Goal: Transaction & Acquisition: Purchase product/service

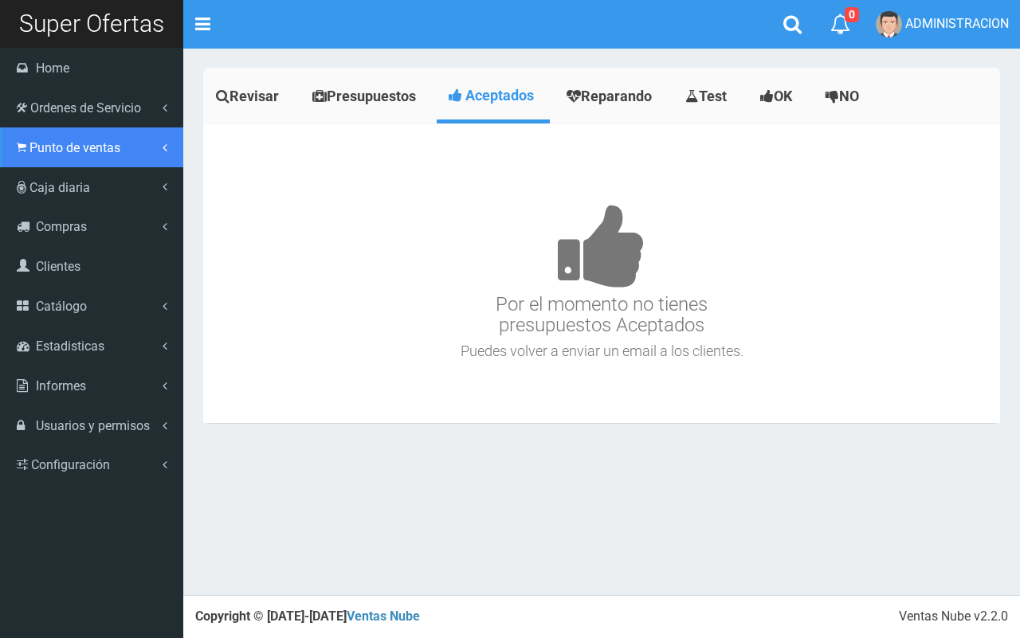
drag, startPoint x: 25, startPoint y: 151, endPoint x: 32, endPoint y: 155, distance: 8.2
click at [25, 151] on link "Punto de ventas" at bounding box center [91, 147] width 183 height 40
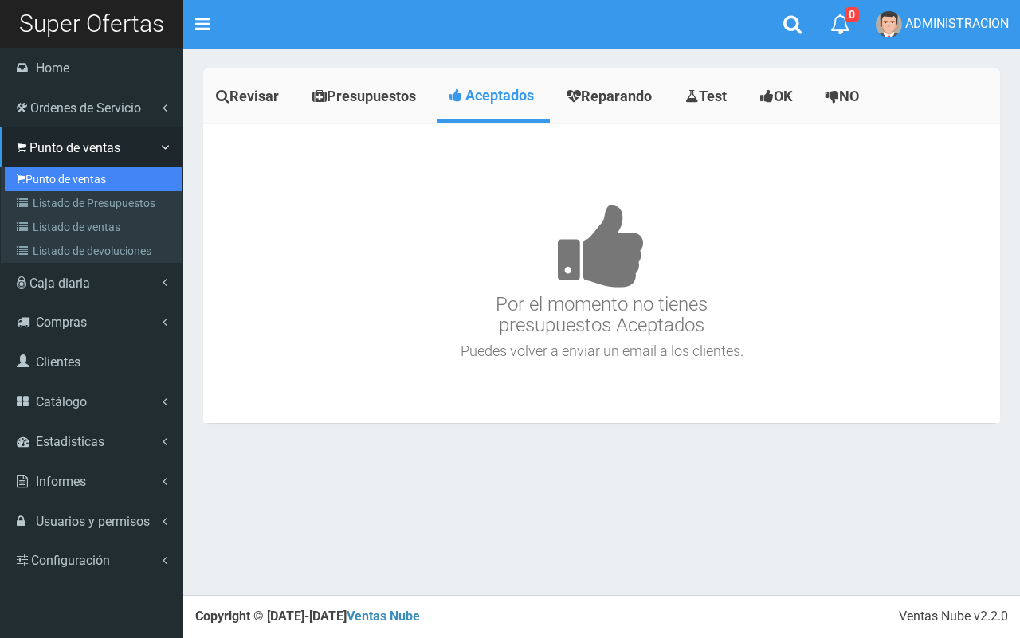
click at [41, 175] on link "Punto de ventas" at bounding box center [94, 179] width 178 height 24
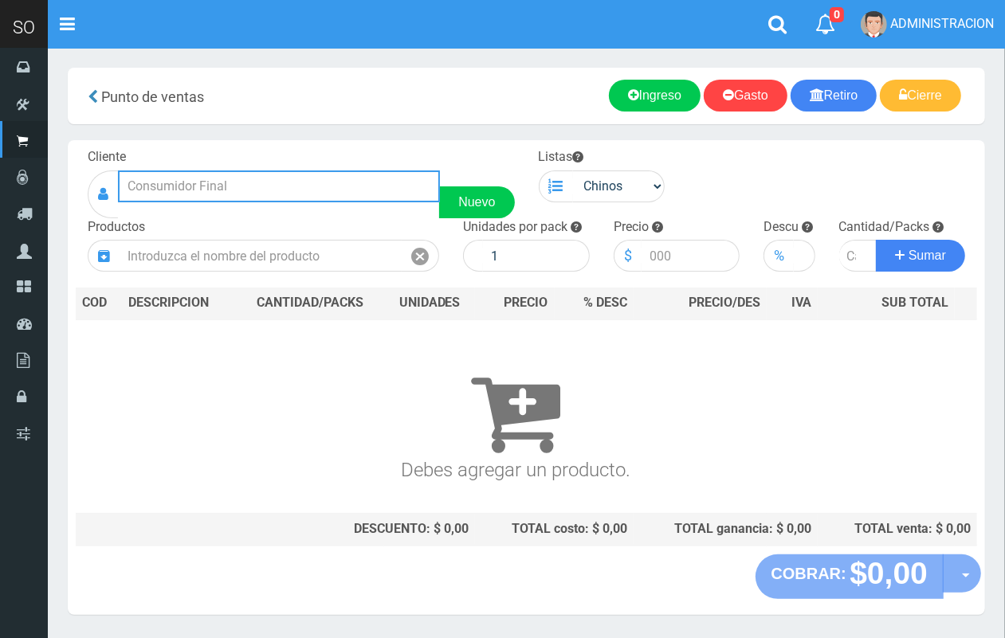
click at [320, 178] on input "text" at bounding box center [279, 186] width 322 height 32
type input "d"
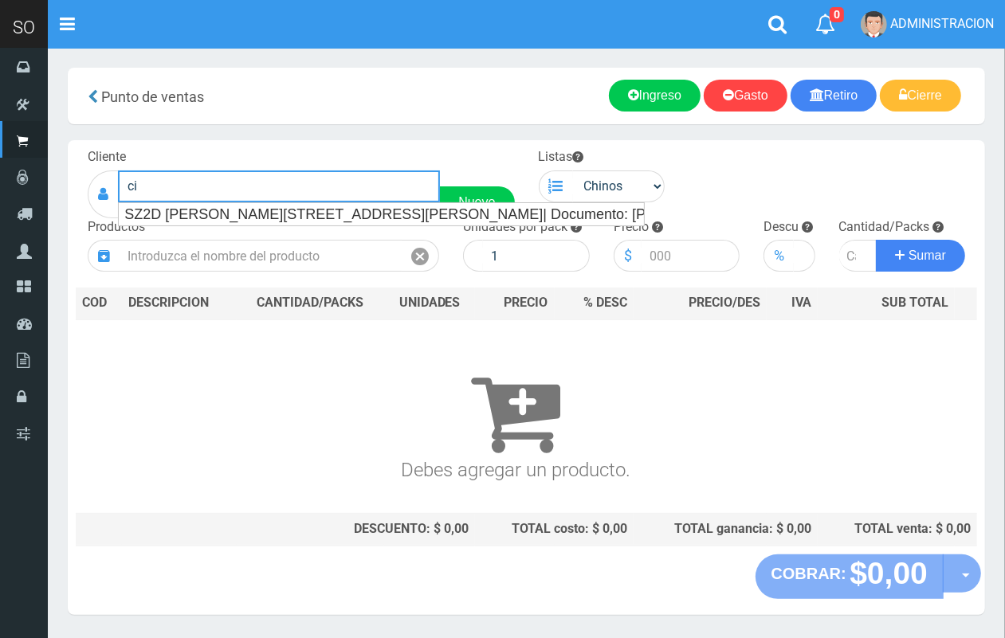
type input "c"
click at [296, 199] on input "amei" at bounding box center [279, 186] width 322 height 32
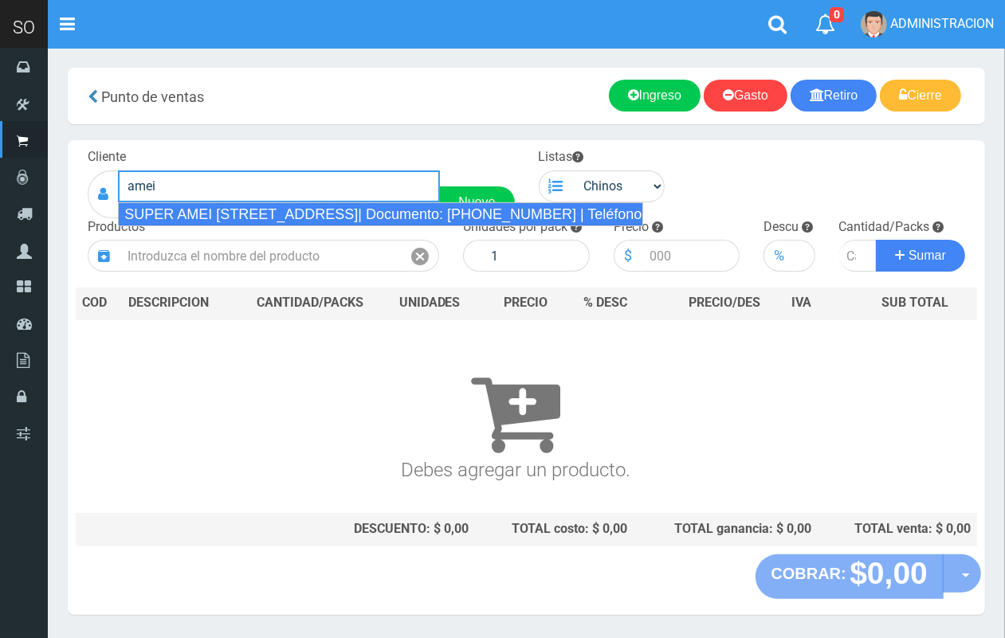
click at [296, 217] on div "SUPER AMEI CALLE 2 139 (MERCEDES)| Documento: 451787863 | Teléfono:" at bounding box center [380, 214] width 525 height 24
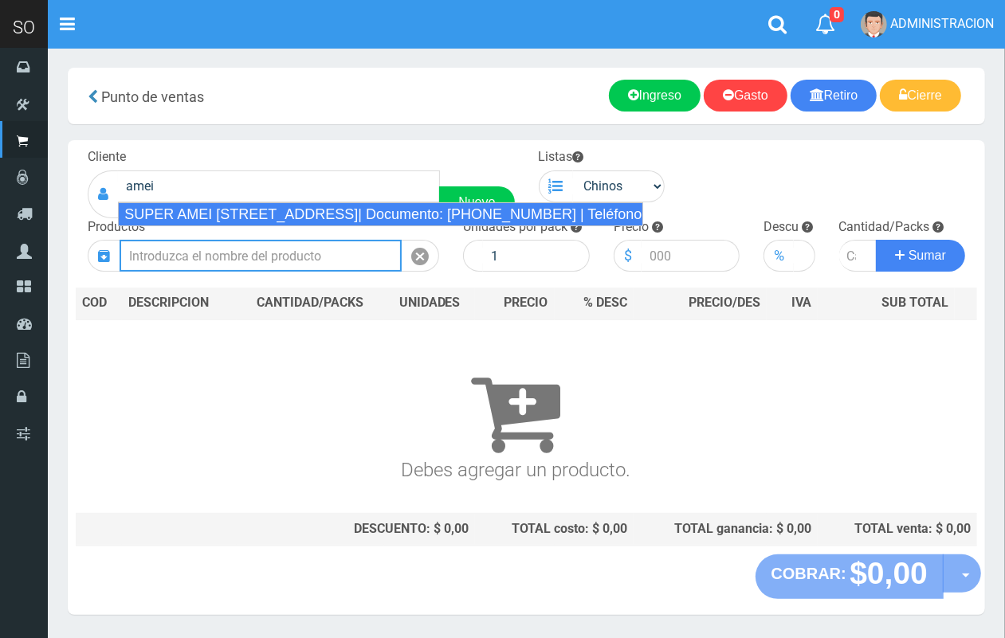
type input "SUPER AMEI CALLE 2 139 (MERCEDES)| Documento: 451787863 | Teléfono:"
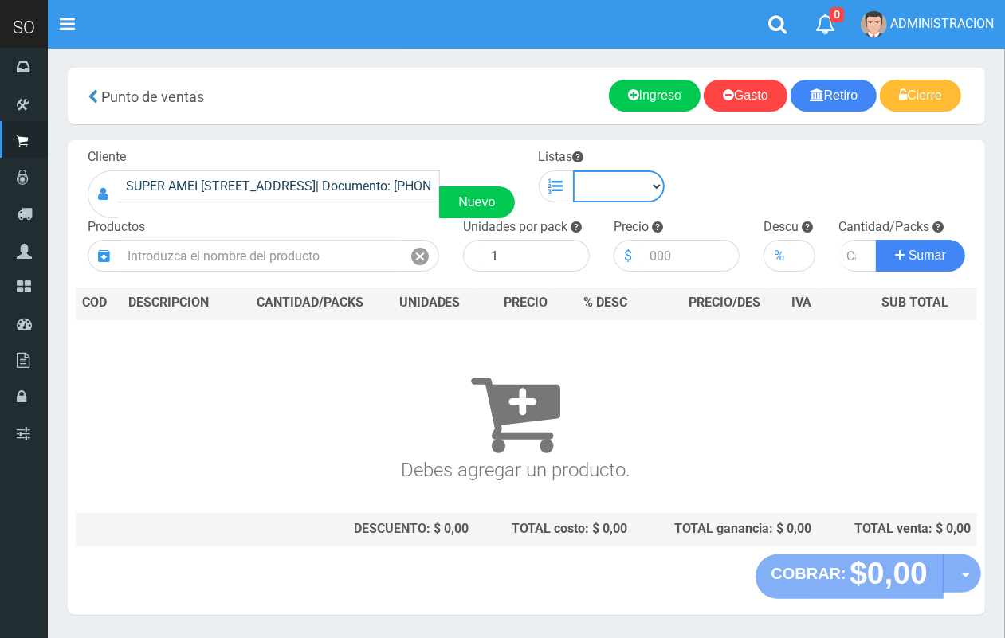
drag, startPoint x: 638, startPoint y: 187, endPoint x: 638, endPoint y: 200, distance: 12.7
click at [638, 187] on select "Chinos . ." at bounding box center [619, 186] width 92 height 32
select select "1"
click at [573, 170] on select "Chinos . ." at bounding box center [619, 186] width 92 height 32
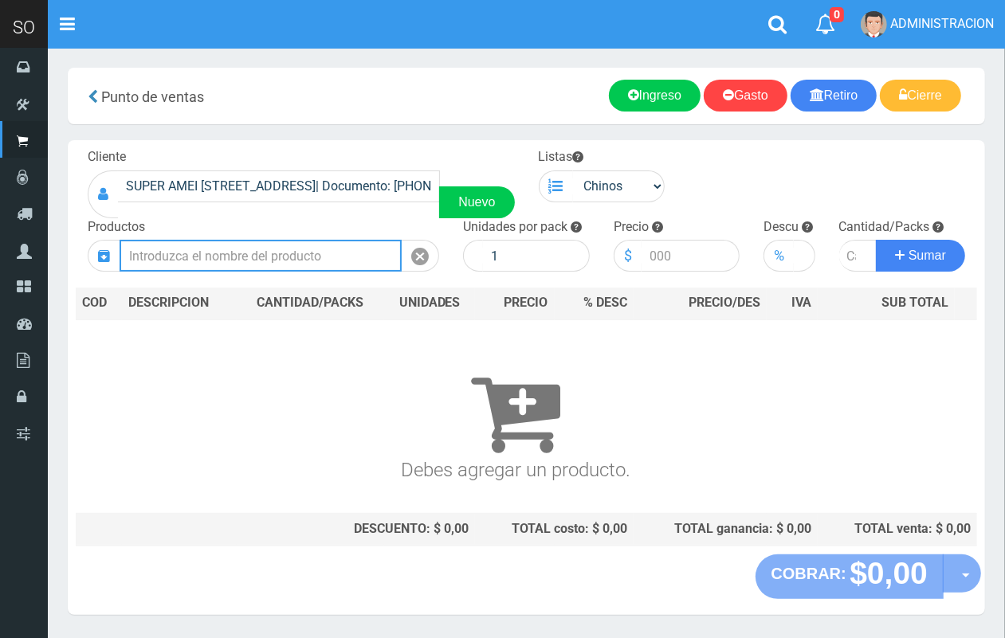
click at [253, 257] on input "text" at bounding box center [261, 256] width 282 height 32
click at [253, 256] on input "text" at bounding box center [261, 256] width 282 height 32
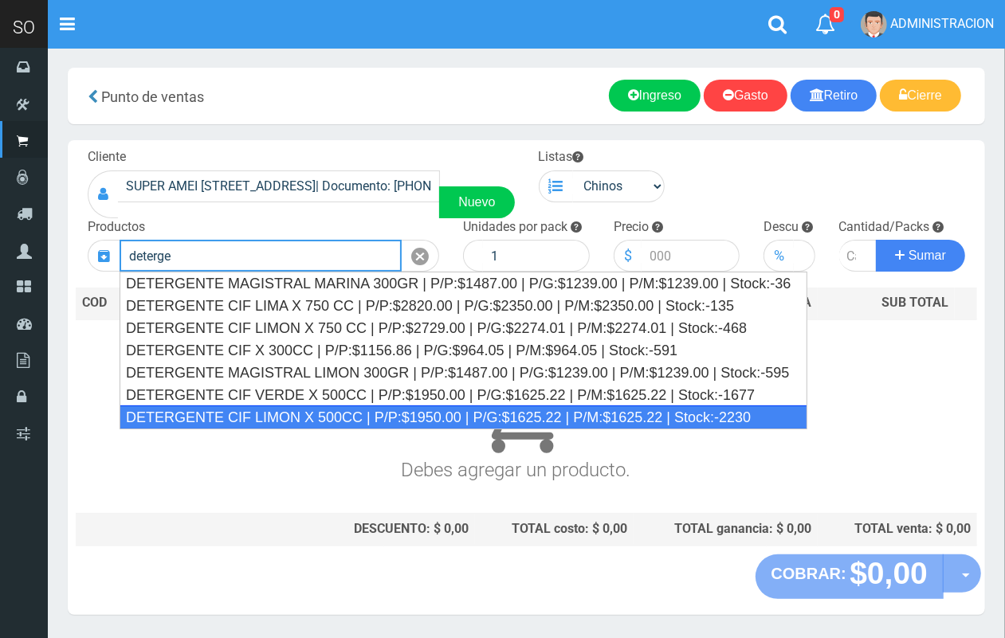
click at [321, 419] on div "DETERGENTE CIF LIMON X 500CC | P/P:$1950.00 | P/G:$1625.22 | P/M:$1625.22 | Sto…" at bounding box center [464, 418] width 688 height 24
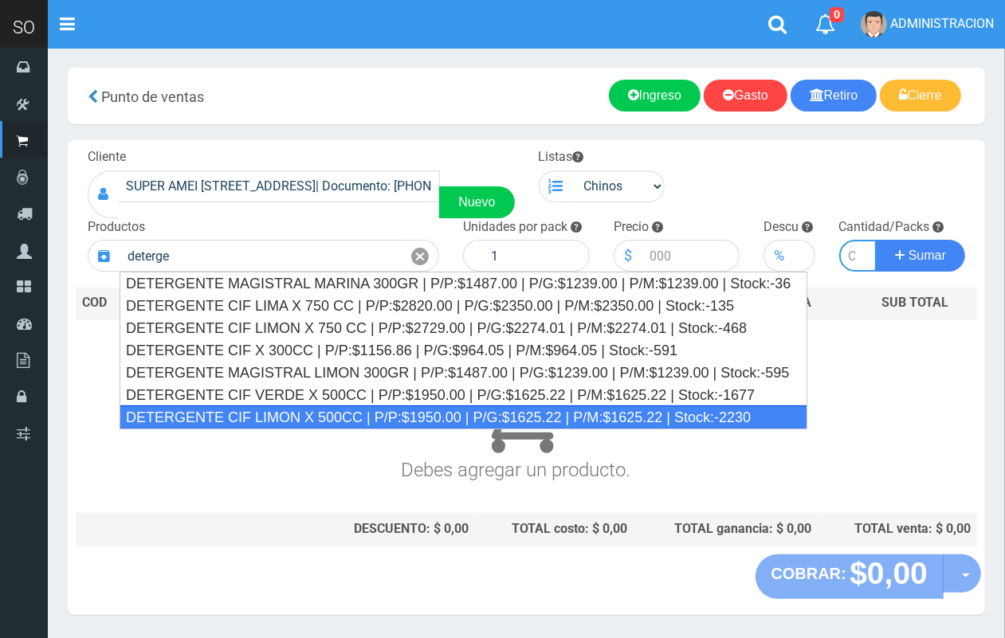
type input "DETERGENTE CIF LIMON X 500CC | P/P:$1950.00 | P/G:$1625.22 | P/M:$1625.22 | Sto…"
type input "12"
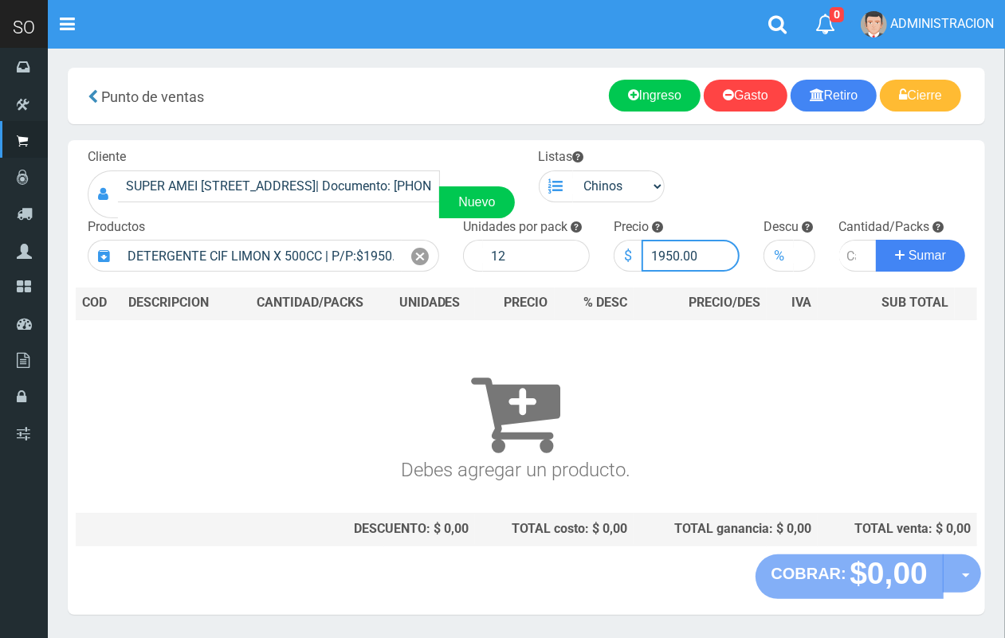
drag, startPoint x: 676, startPoint y: 252, endPoint x: 657, endPoint y: 253, distance: 18.3
click at [657, 253] on input "1950.00" at bounding box center [690, 256] width 99 height 32
type input "1869.00"
click at [850, 249] on input "number" at bounding box center [858, 256] width 38 height 32
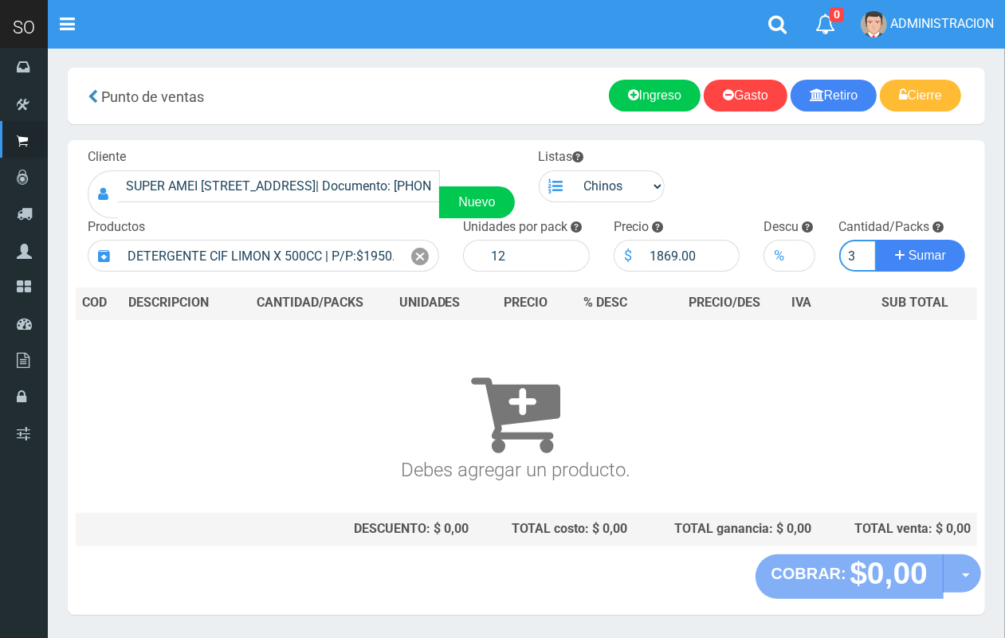
type input "3"
click at [876, 240] on button "Sumar" at bounding box center [920, 256] width 89 height 32
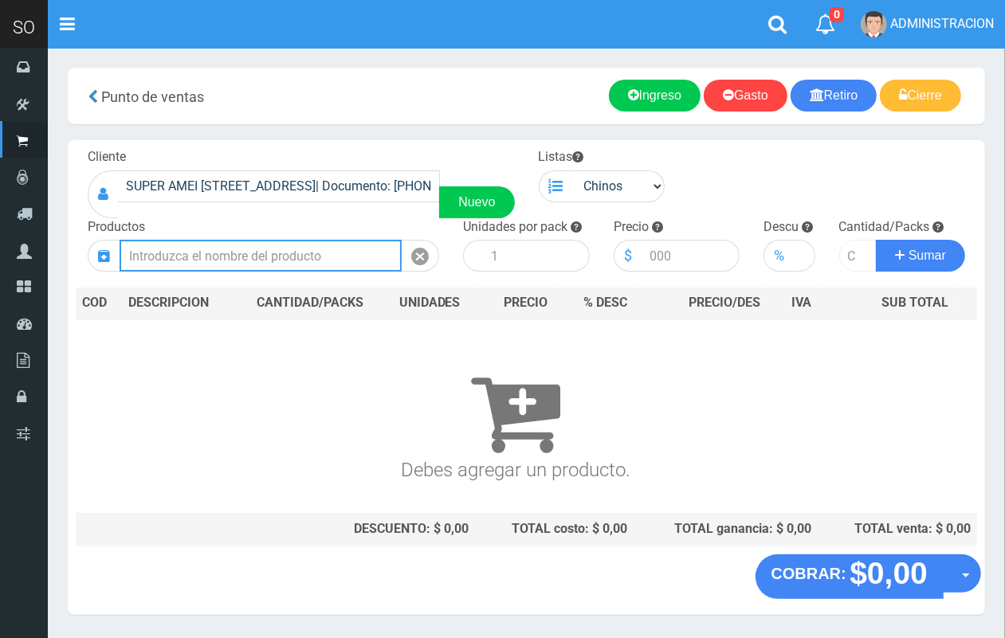
scroll to position [0, 0]
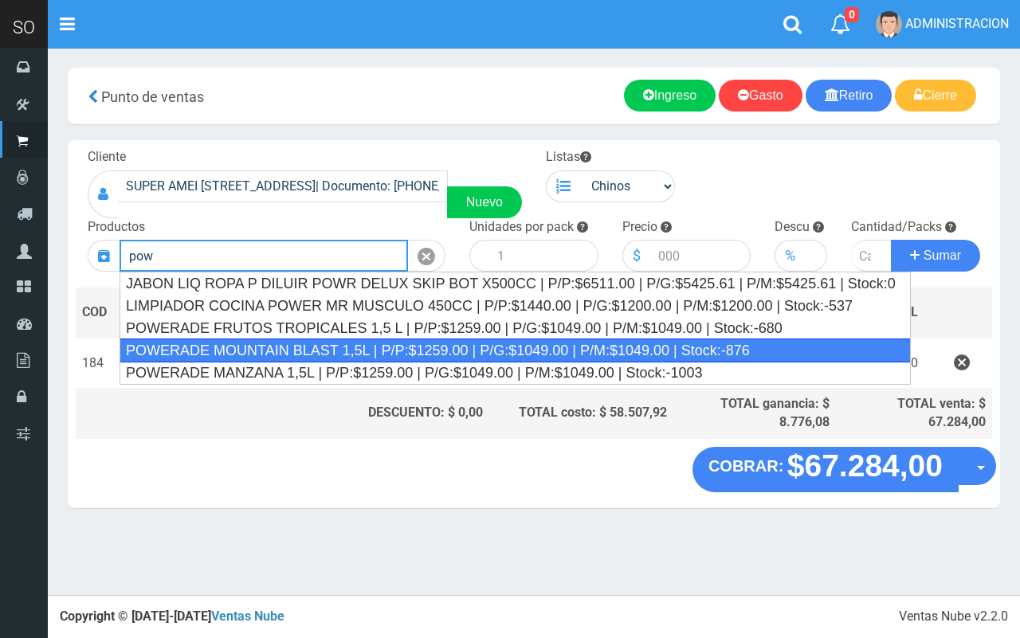
click at [352, 355] on div "POWERADE MOUNTAIN BLAST 1,5L | P/P:$1259.00 | P/G:$1049.00 | P/M:$1049.00 | Sto…" at bounding box center [515, 351] width 791 height 24
type input "POWERADE MOUNTAIN BLAST 1,5L | P/P:$1259.00 | P/G:$1049.00 | P/M:$1049.00 | Sto…"
type input "4"
type input "1259.00"
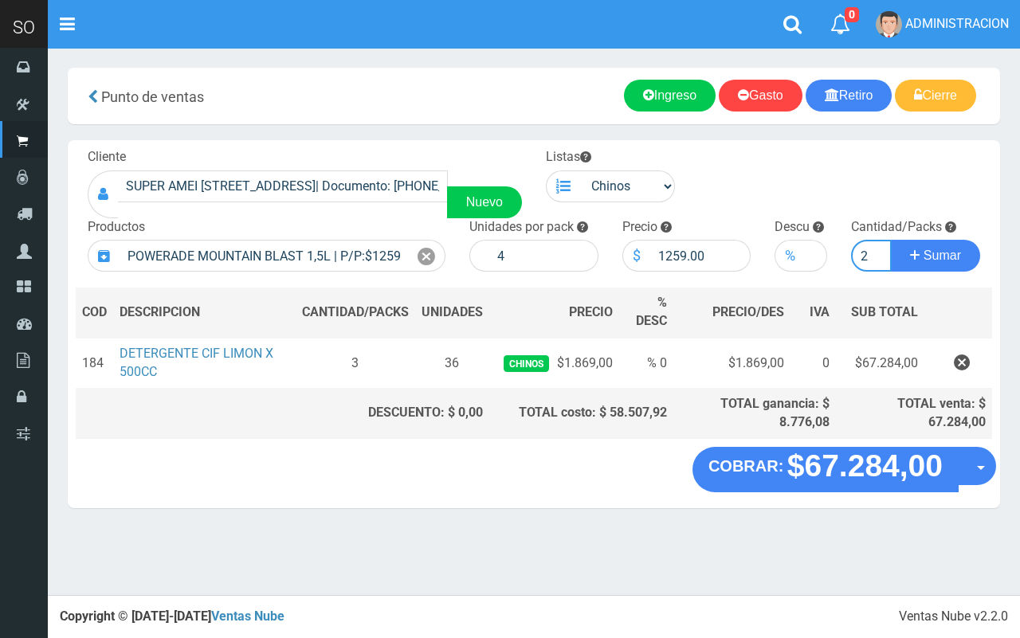
type input "2"
click at [891, 240] on button "Sumar" at bounding box center [935, 256] width 89 height 32
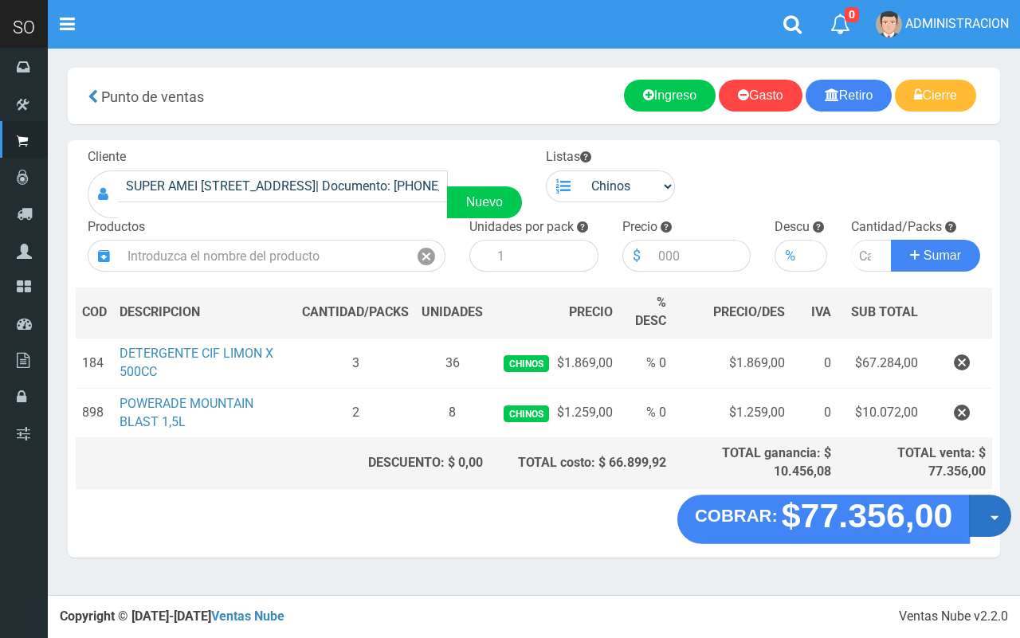
drag, startPoint x: 988, startPoint y: 511, endPoint x: 982, endPoint y: 536, distance: 26.1
click at [988, 511] on button "Opciones" at bounding box center [990, 516] width 42 height 42
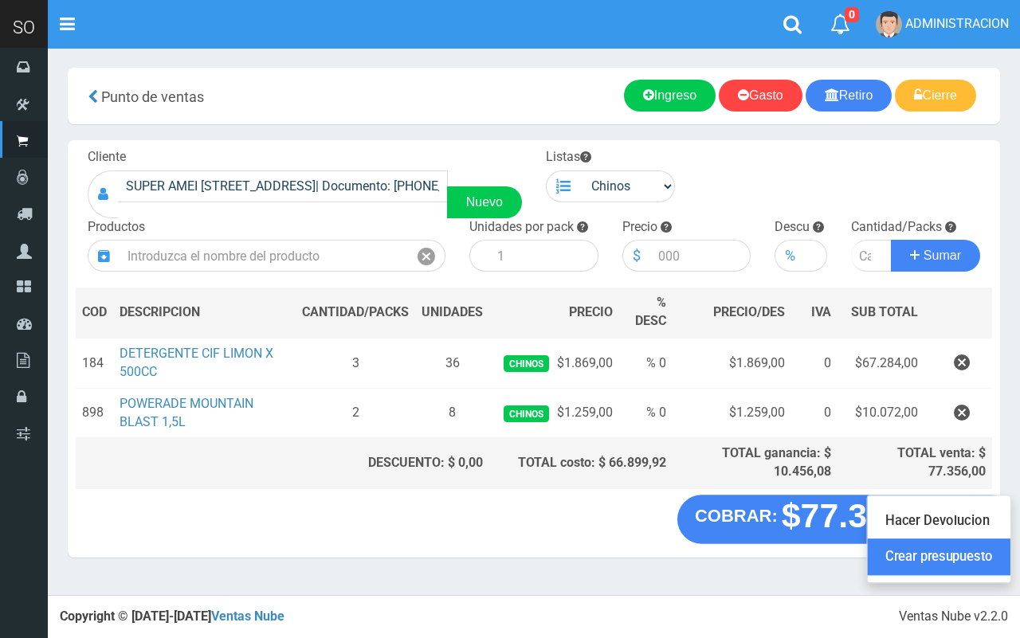
click at [977, 548] on link "Crear presupuesto" at bounding box center [939, 557] width 143 height 37
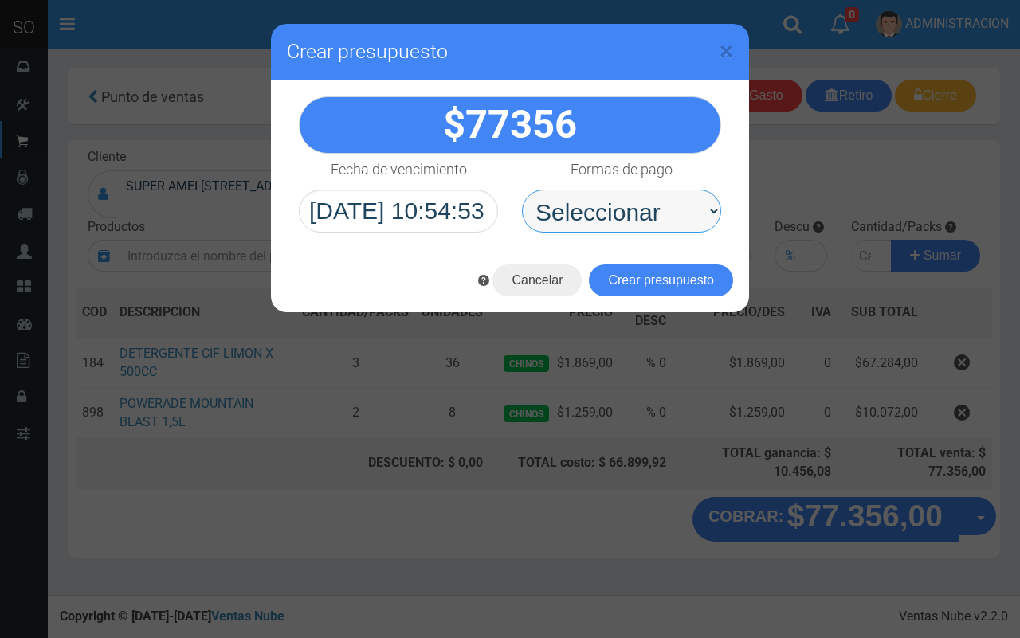
click at [572, 197] on select "Seleccionar Efectivo Tarjeta de Crédito Depósito Débito" at bounding box center [621, 211] width 199 height 43
select select "Efectivo"
click at [522, 190] on select "Seleccionar Efectivo Tarjeta de Crédito Depósito Débito" at bounding box center [621, 211] width 199 height 43
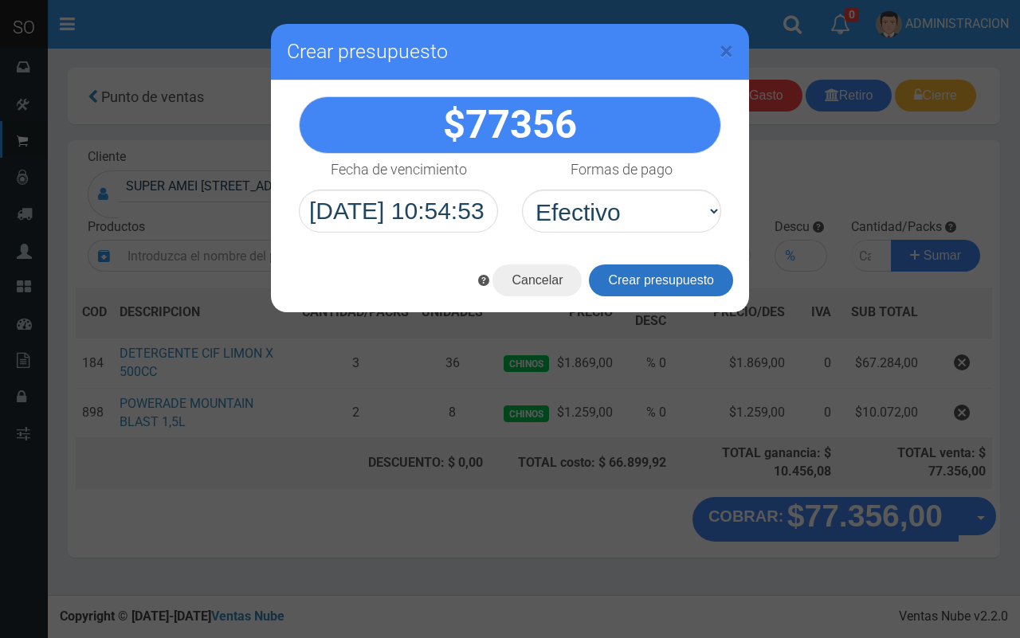
click at [635, 275] on button "Crear presupuesto" at bounding box center [661, 280] width 144 height 32
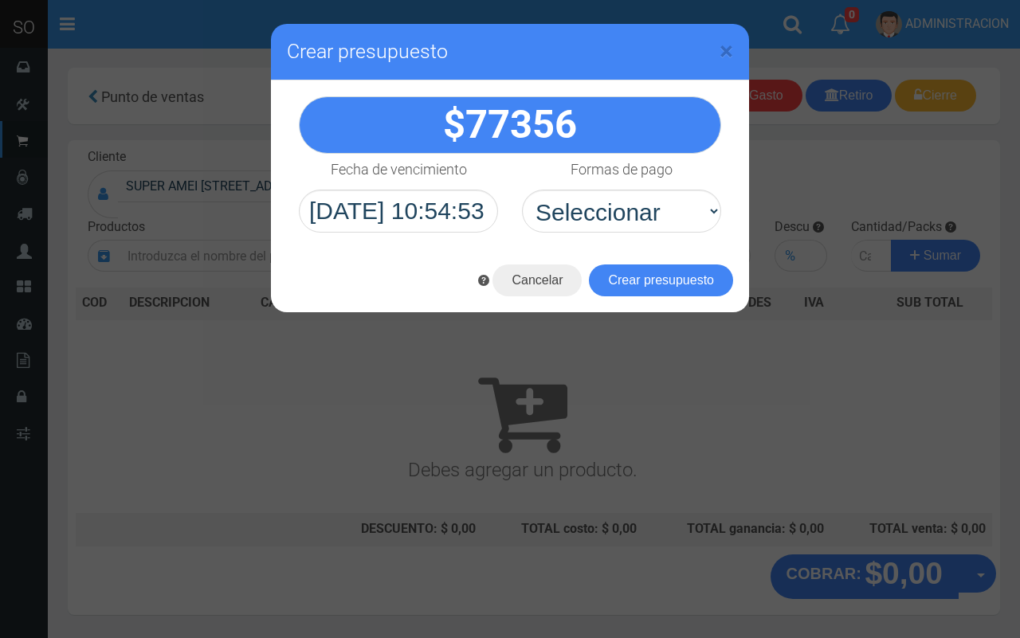
click at [735, 45] on div "× Crear presupuesto" at bounding box center [510, 52] width 478 height 57
click at [721, 46] on span "×" at bounding box center [726, 51] width 14 height 30
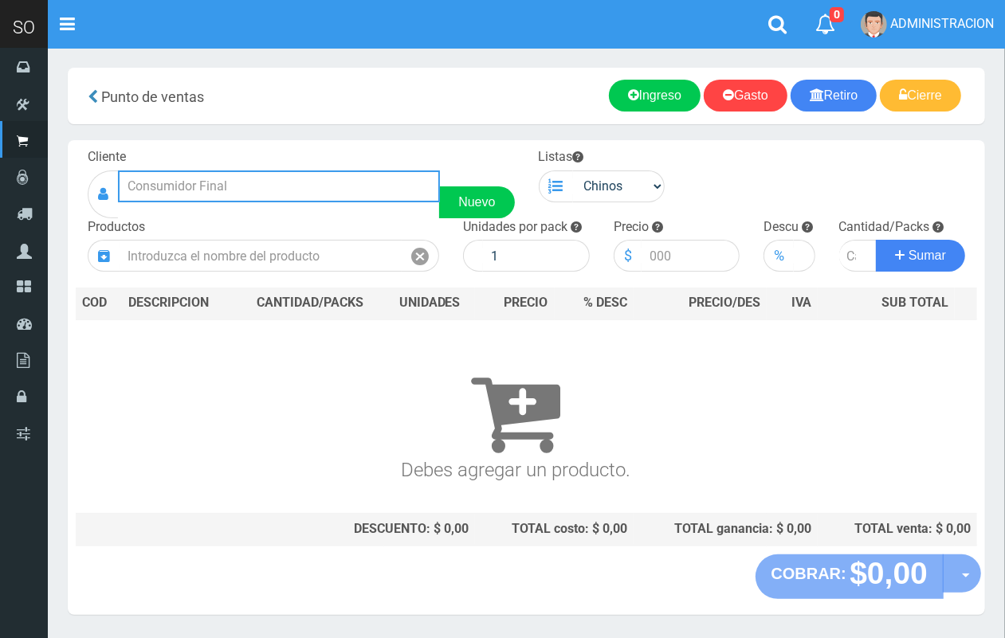
click at [260, 196] on input "text" at bounding box center [279, 186] width 322 height 32
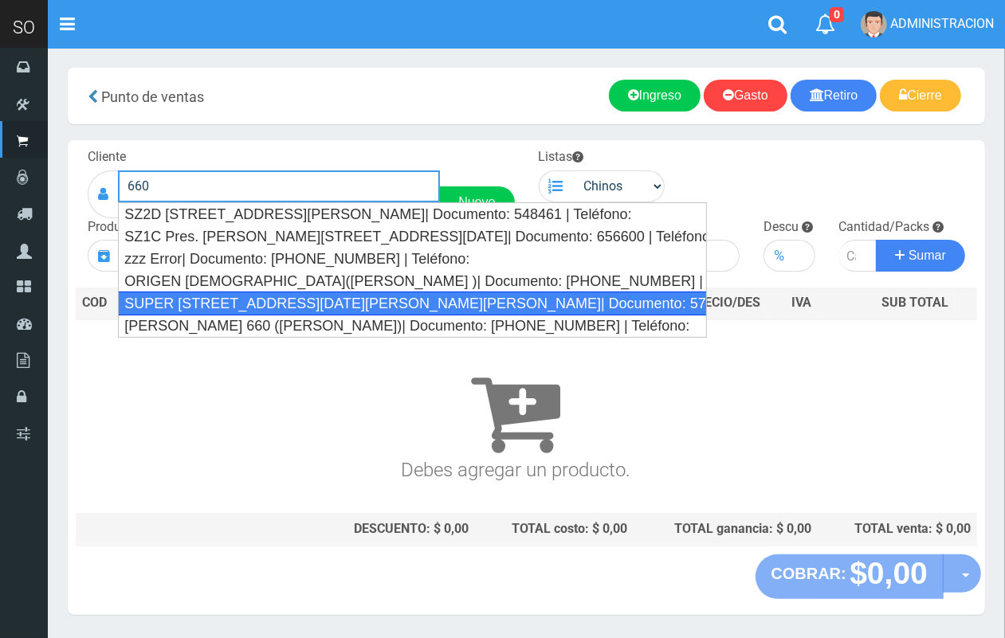
click at [289, 301] on div "SUPER AV 25 DE MAYO 660 (GENERAL RODRIGUEZ)| Documento: 571981 | Teléfono:" at bounding box center [412, 304] width 589 height 24
type input "SUPER AV 25 DE MAYO 660 (GENERAL RODRIGUEZ)| Documento: 571981 | Teléfono:"
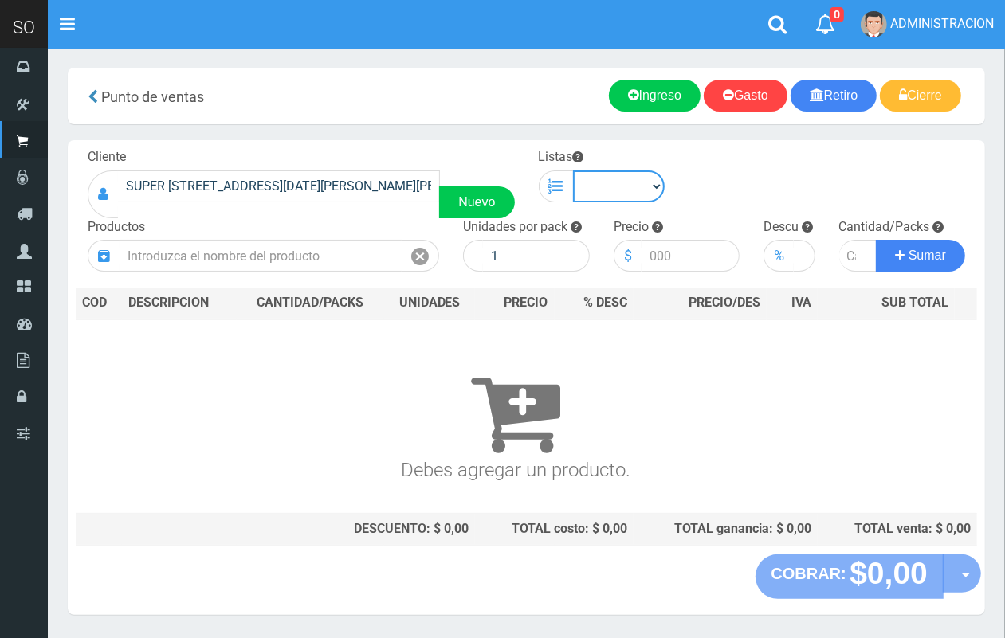
click at [622, 190] on select "Chinos . ." at bounding box center [619, 186] width 92 height 32
select select "1"
click at [573, 170] on select "Chinos . ." at bounding box center [619, 186] width 92 height 32
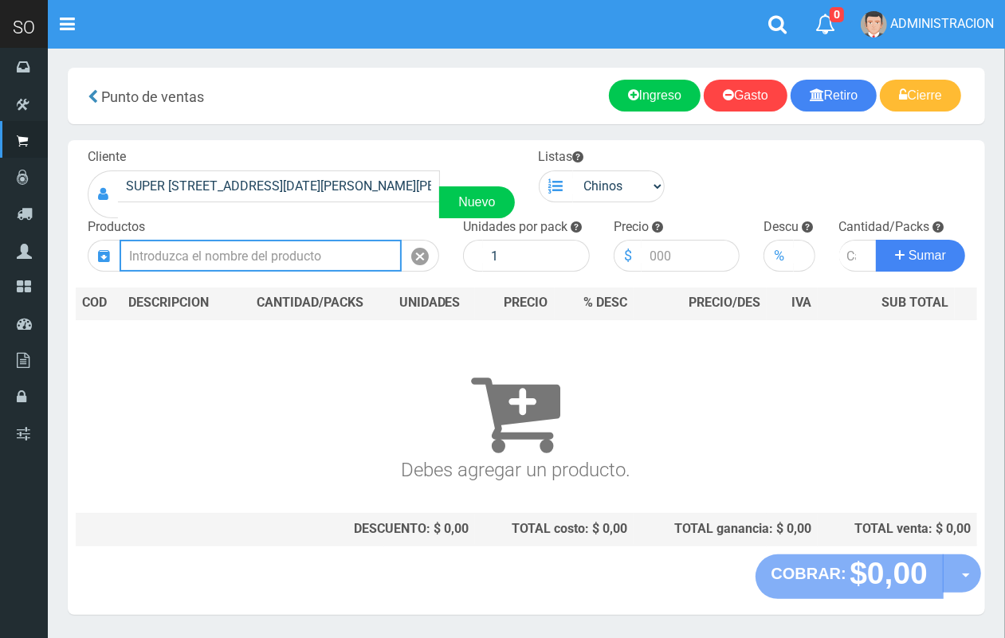
click at [304, 265] on input "text" at bounding box center [261, 256] width 282 height 32
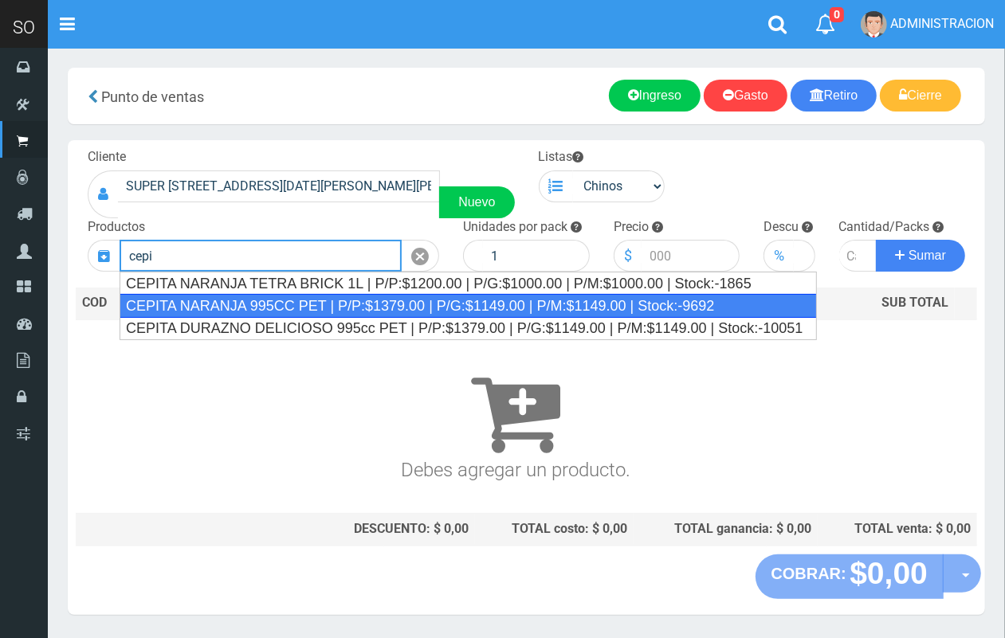
click at [321, 308] on div "CEPITA NARANJA 995CC PET | P/P:$1379.00 | P/G:$1149.00 | P/M:$1149.00 | Stock:-…" at bounding box center [468, 306] width 697 height 24
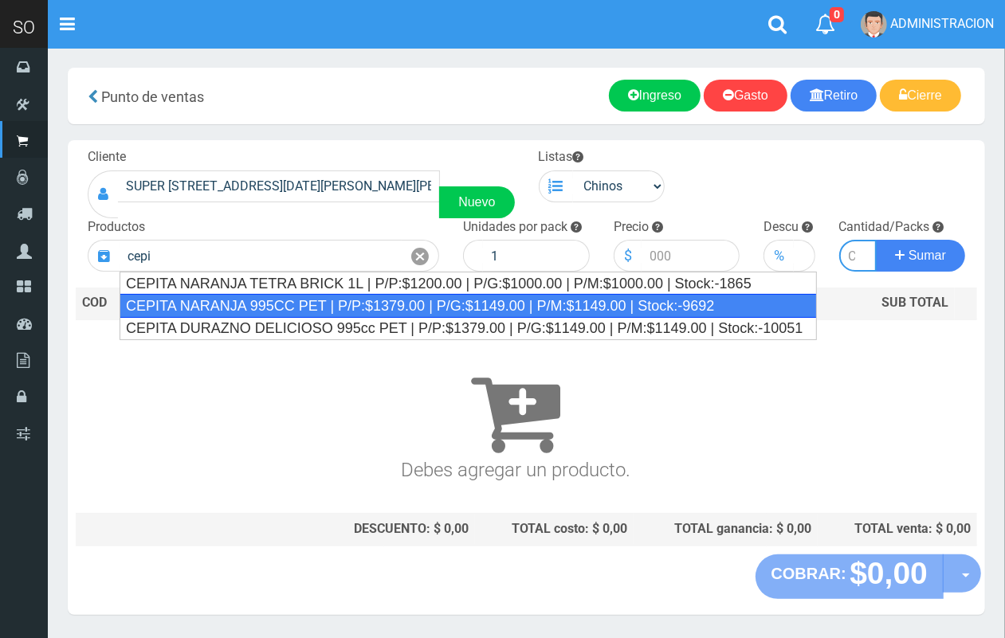
type input "CEPITA NARANJA 995CC PET | P/P:$1379.00 | P/G:$1149.00 | P/M:$1149.00 | Stock:-…"
type input "6"
type input "1379.00"
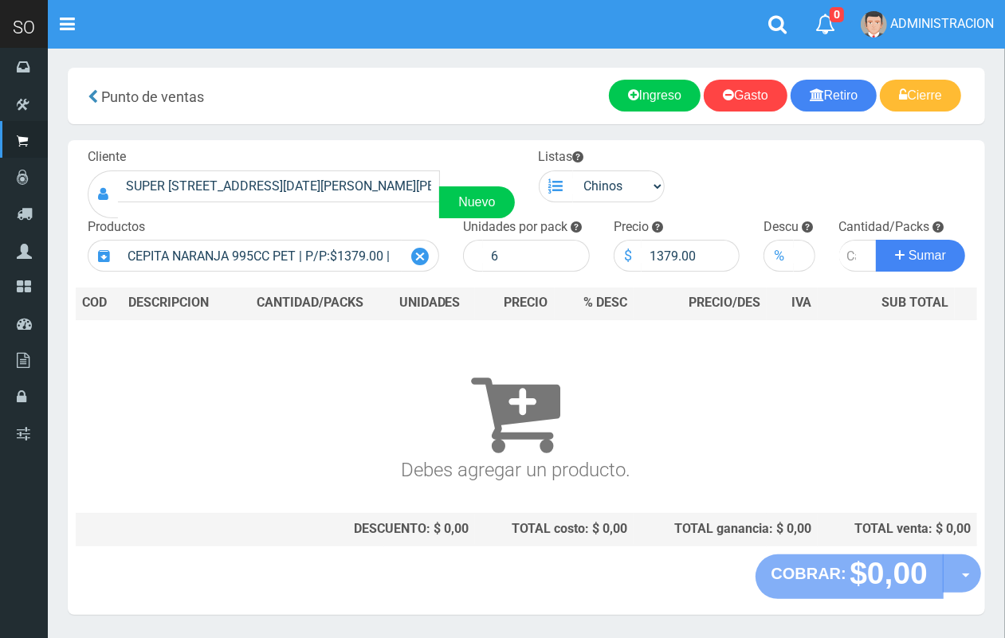
click at [423, 260] on icon at bounding box center [420, 256] width 18 height 23
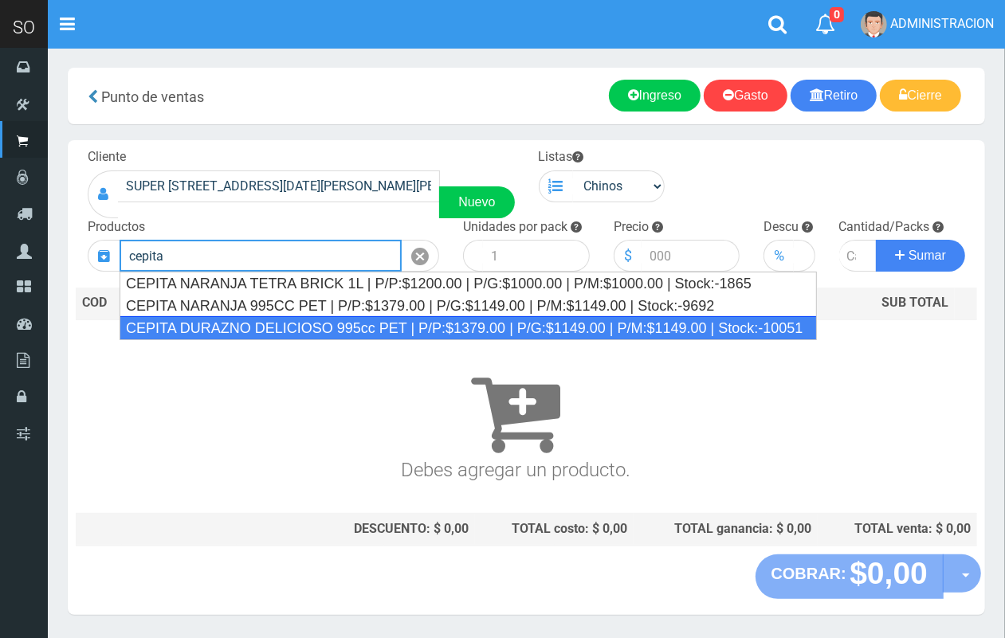
click at [402, 327] on div "CEPITA DURAZNO DELICIOSO 995cc PET | P/P:$1379.00 | P/G:$1149.00 | P/M:$1149.00…" at bounding box center [468, 328] width 697 height 24
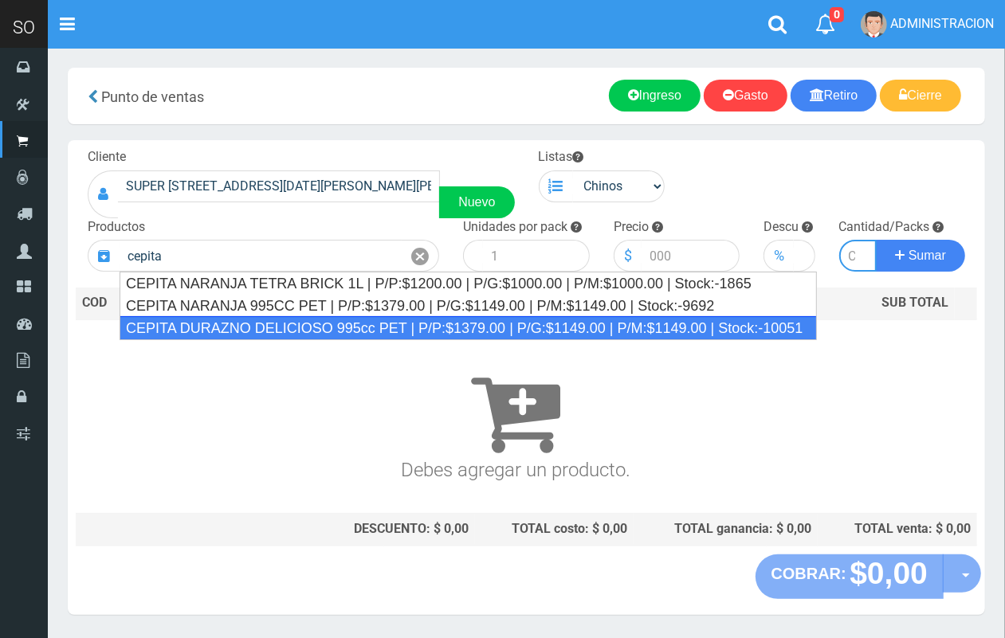
type input "CEPITA DURAZNO DELICIOSO 995cc PET | P/P:$1379.00 | P/G:$1149.00 | P/M:$1149.00…"
type input "6"
type input "1379.00"
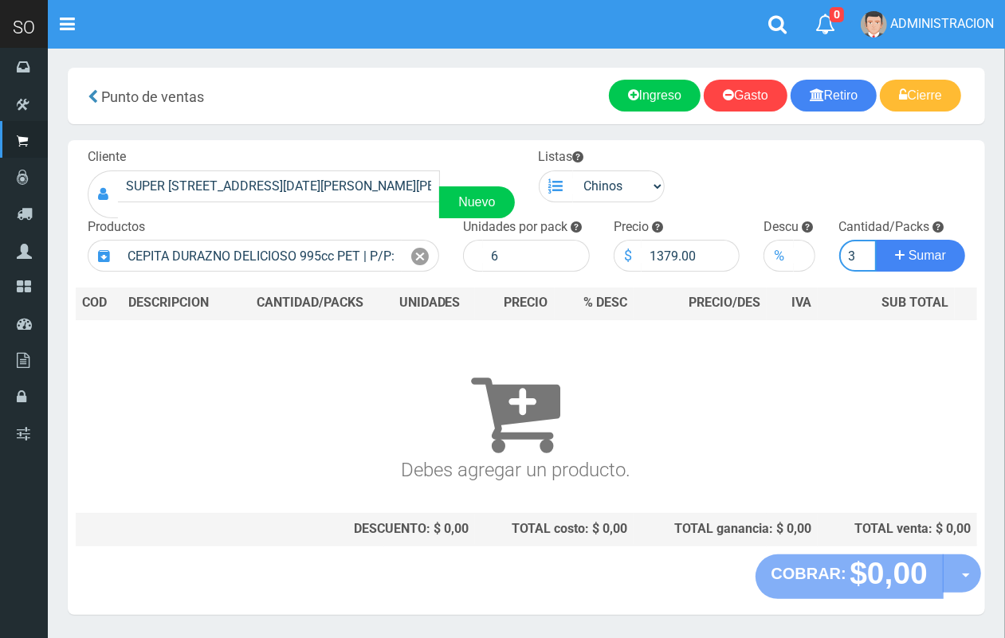
scroll to position [0, 2]
type input "3"
click at [876, 240] on button "Sumar" at bounding box center [920, 256] width 89 height 32
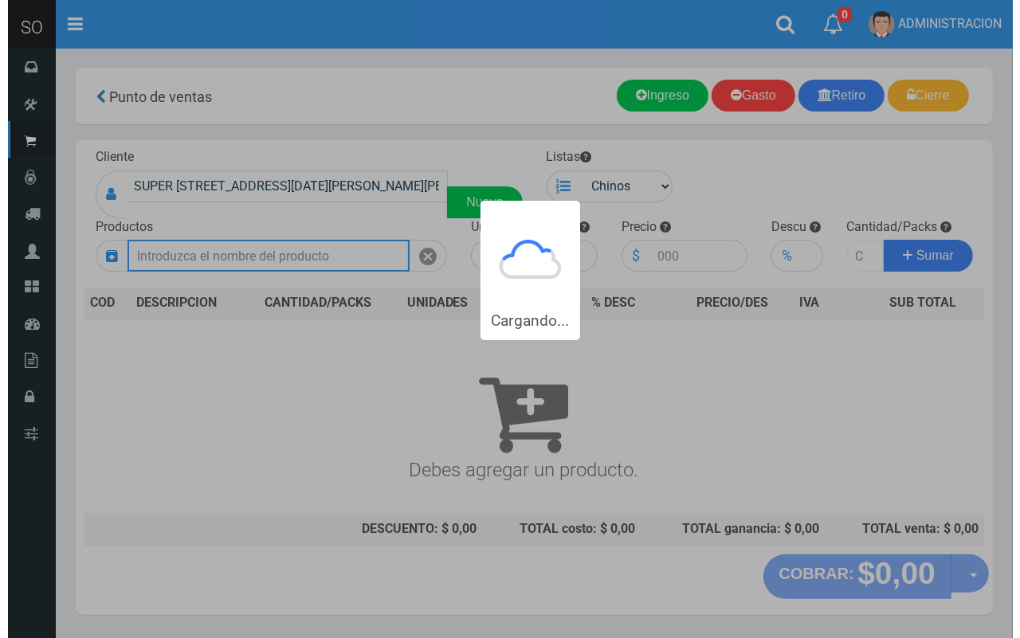
scroll to position [0, 0]
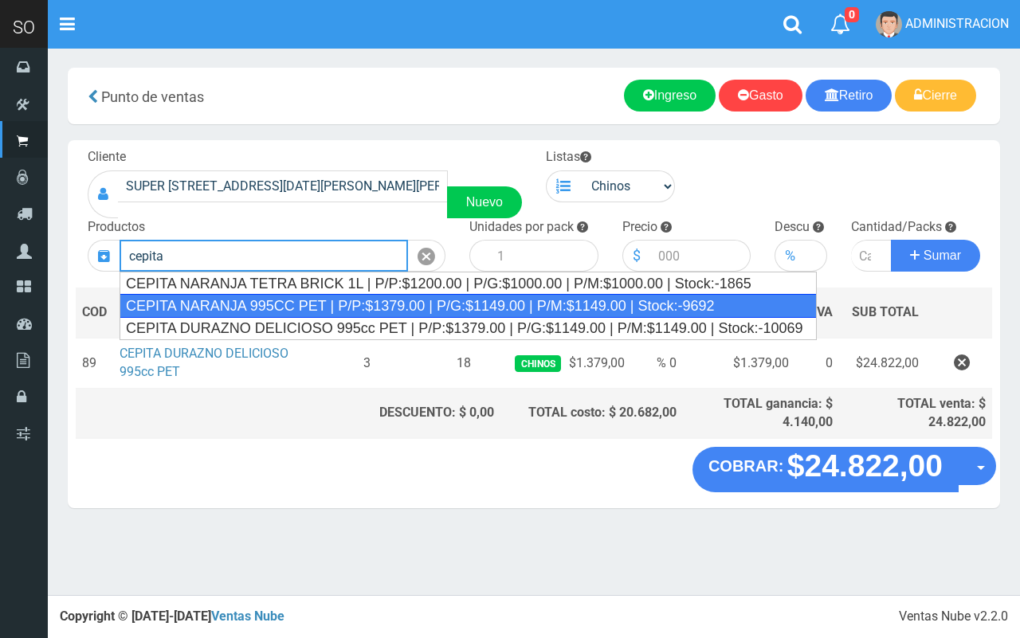
click at [389, 305] on div "CEPITA NARANJA 995CC PET | P/P:$1379.00 | P/G:$1149.00 | P/M:$1149.00 | Stock:-…" at bounding box center [468, 306] width 697 height 24
type input "CEPITA NARANJA 995CC PET | P/P:$1379.00 | P/G:$1149.00 | P/M:$1149.00 | Stock:-…"
type input "6"
type input "1379.00"
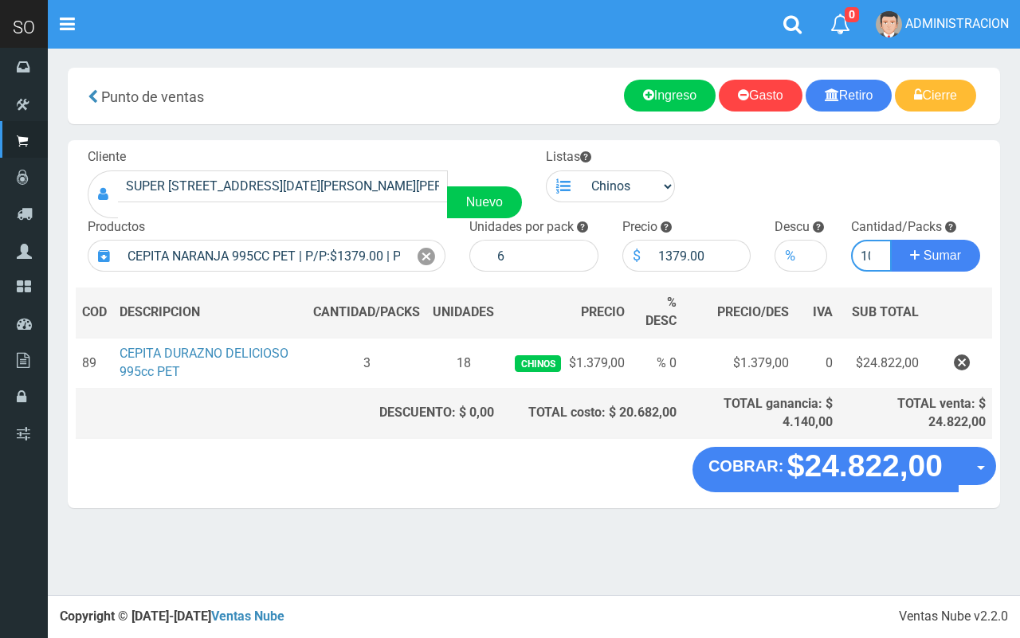
scroll to position [0, 6]
type input "10"
click at [891, 240] on button "Sumar" at bounding box center [935, 256] width 89 height 32
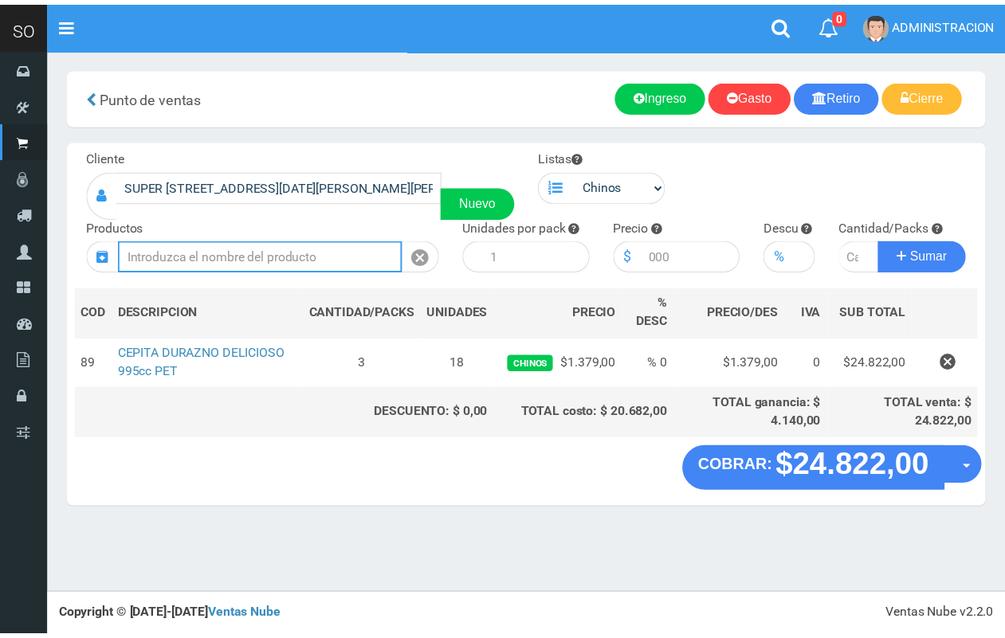
scroll to position [0, 0]
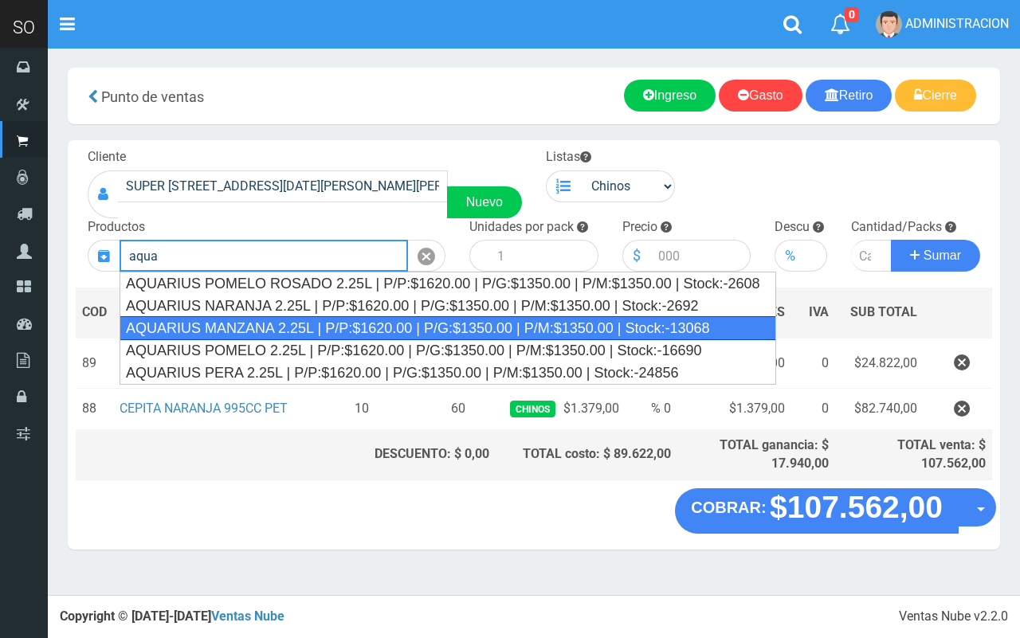
click at [292, 328] on div "AQUARIUS MANZANA 2.25L | P/P:$1620.00 | P/G:$1350.00 | P/M:$1350.00 | Stock:-13…" at bounding box center [448, 328] width 656 height 24
type input "AQUARIUS MANZANA 2.25L | P/P:$1620.00 | P/G:$1350.00 | P/M:$1350.00 | Stock:-13…"
type input "6"
type input "1620.00"
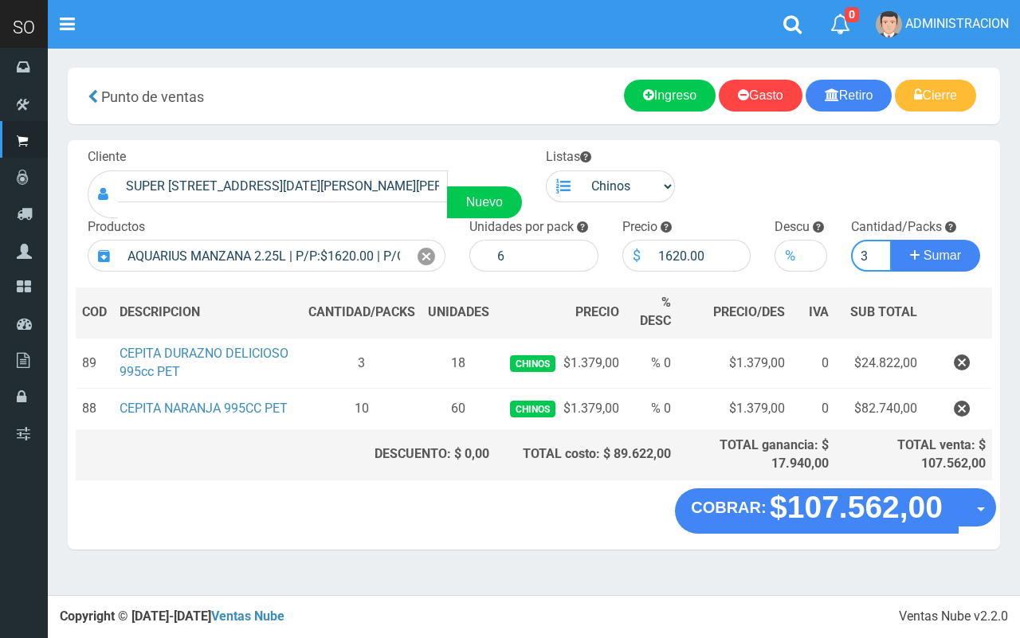
type input "3"
click at [891, 240] on button "Sumar" at bounding box center [935, 256] width 89 height 32
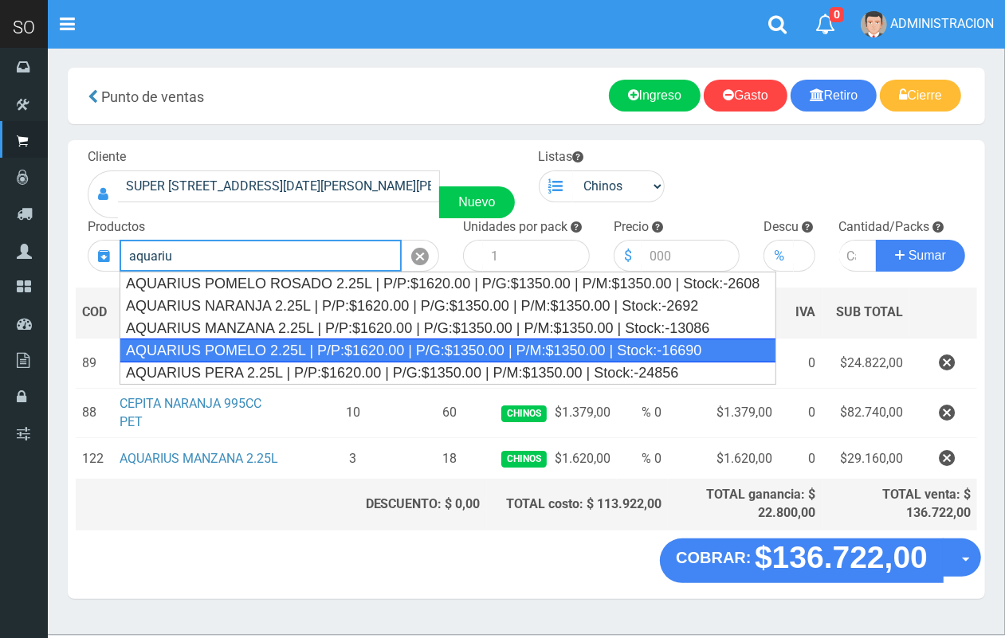
click at [347, 347] on div "AQUARIUS POMELO 2.25L | P/P:$1620.00 | P/G:$1350.00 | P/M:$1350.00 | Stock:-166…" at bounding box center [448, 351] width 656 height 24
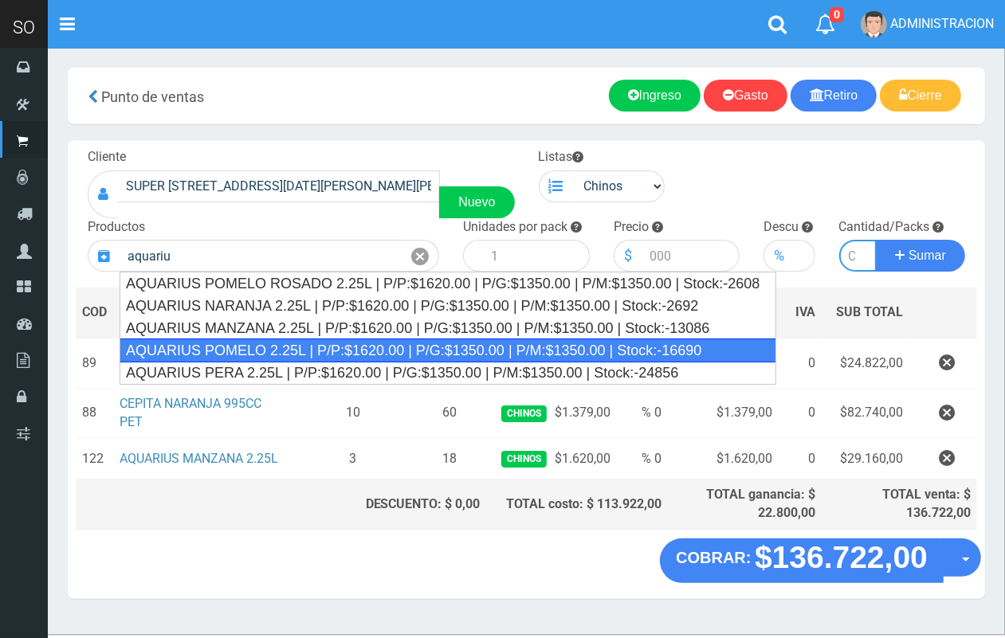
type input "AQUARIUS POMELO 2.25L | P/P:$1620.00 | P/G:$1350.00 | P/M:$1350.00 | Stock:-166…"
type input "6"
type input "1620.00"
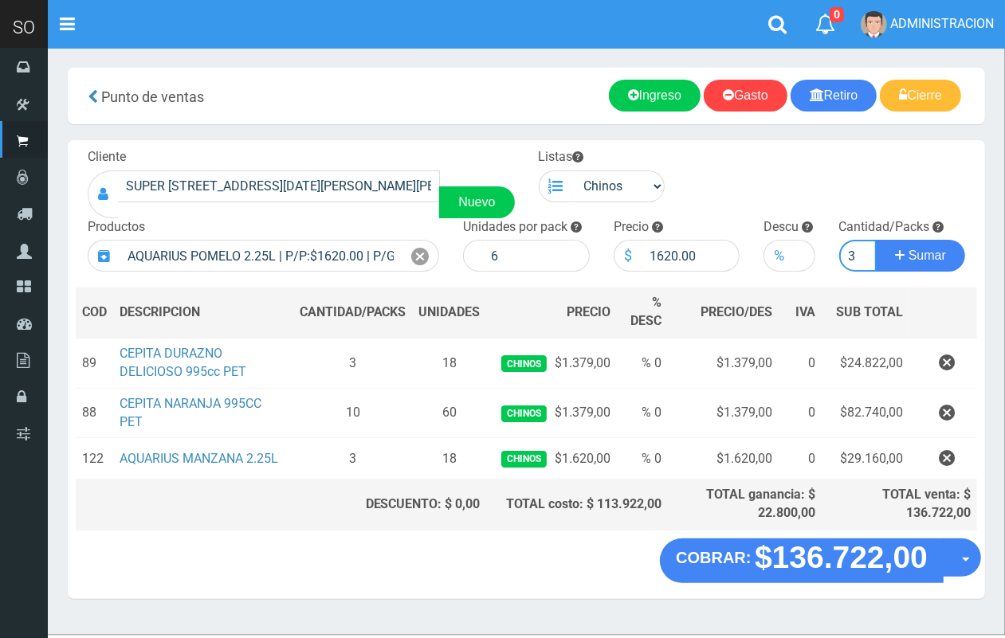
scroll to position [0, 2]
type input "3"
click at [876, 240] on button "Sumar" at bounding box center [920, 256] width 89 height 32
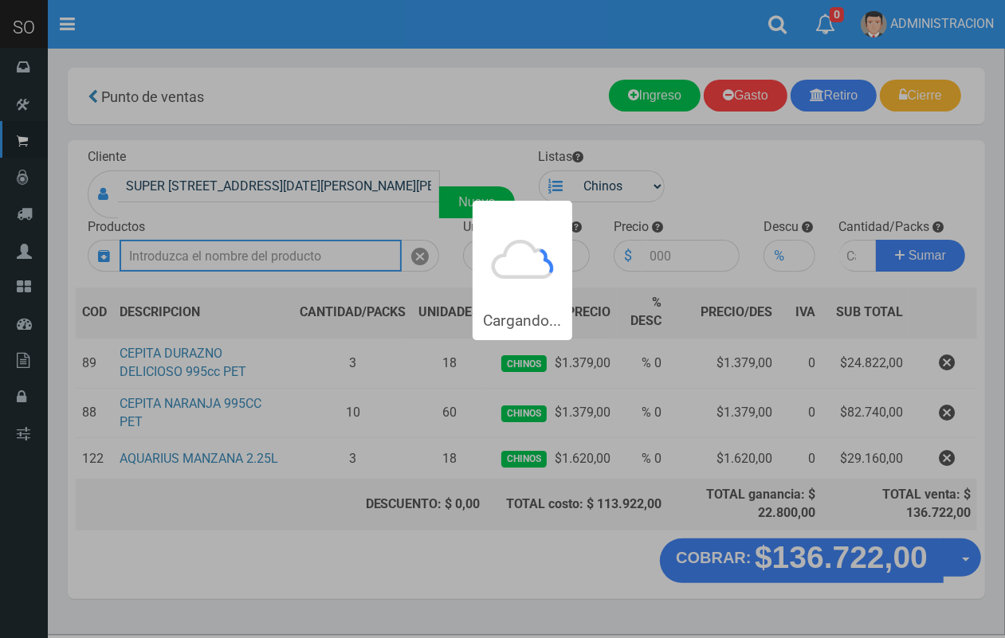
scroll to position [0, 0]
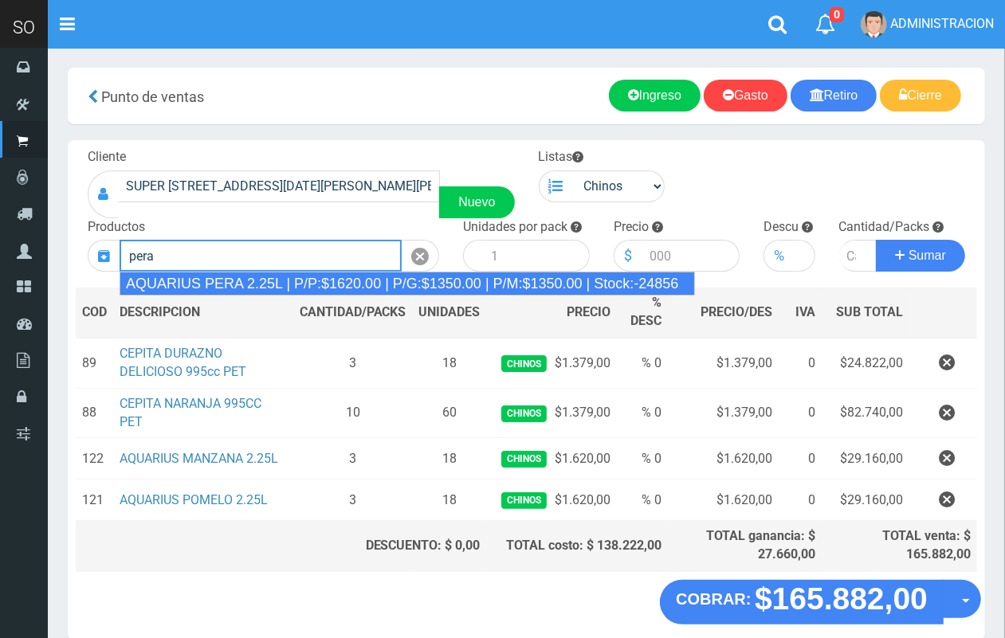
click at [367, 280] on div "AQUARIUS PERA 2.25L | P/P:$1620.00 | P/G:$1350.00 | P/M:$1350.00 | Stock:-24856" at bounding box center [407, 284] width 575 height 24
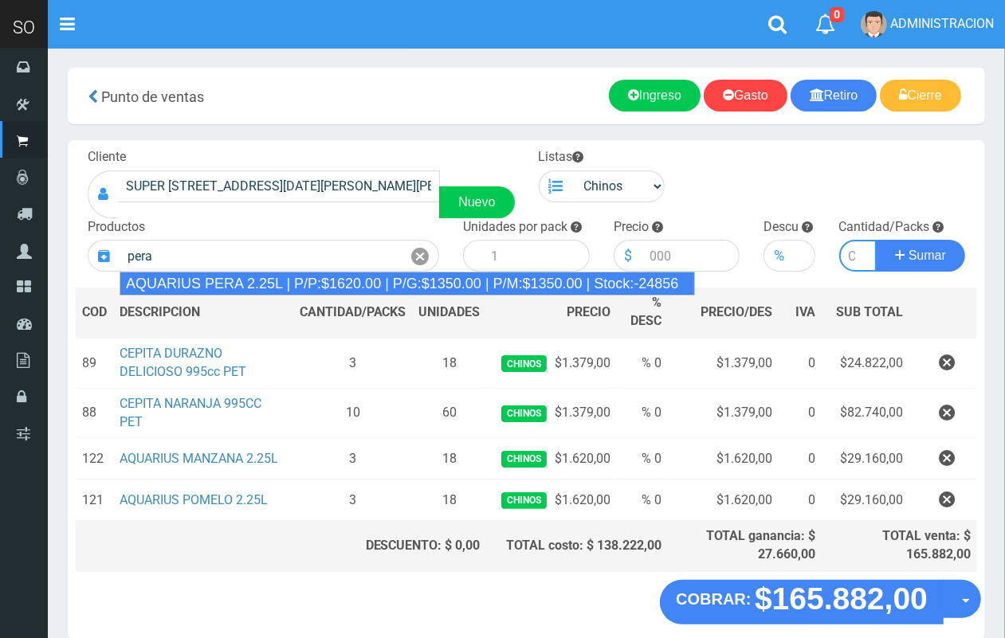
type input "AQUARIUS PERA 2.25L | P/P:$1620.00 | P/G:$1350.00 | P/M:$1350.00 | Stock:-24856"
type input "6"
type input "1620.00"
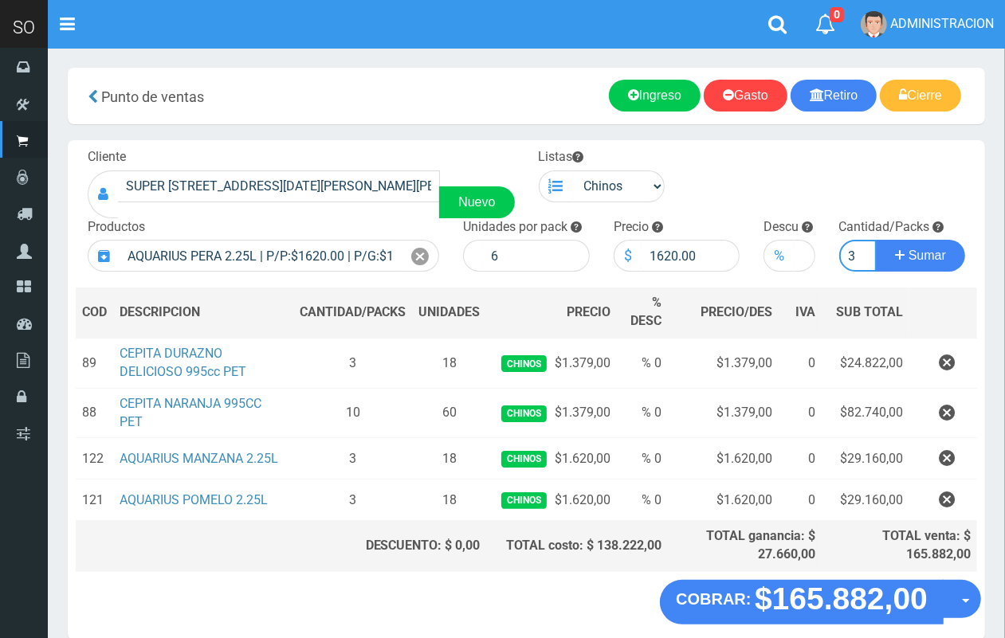
scroll to position [0, 2]
type input "3"
click at [876, 240] on button "Sumar" at bounding box center [920, 256] width 89 height 32
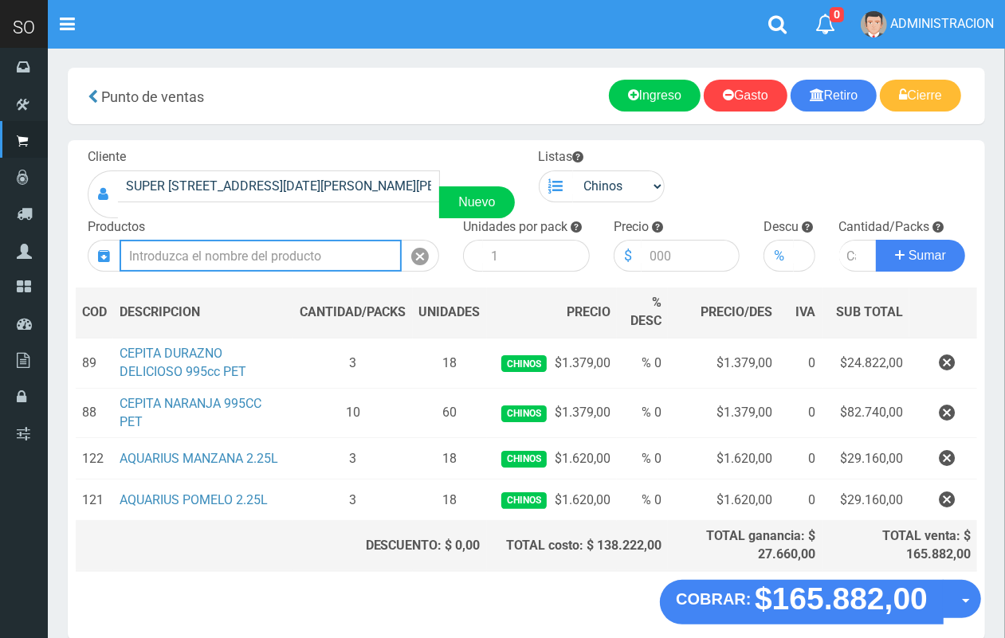
scroll to position [0, 0]
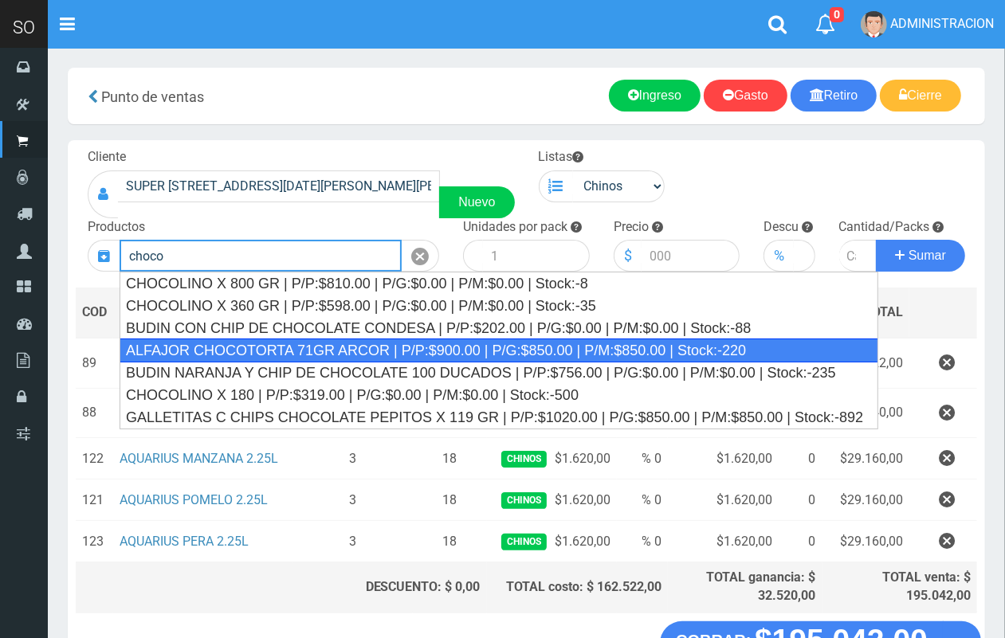
click at [289, 347] on div "ALFAJOR CHOCOTORTA 71GR ARCOR | P/P:$900.00 | P/G:$850.00 | P/M:$850.00 | Stock…" at bounding box center [499, 351] width 758 height 24
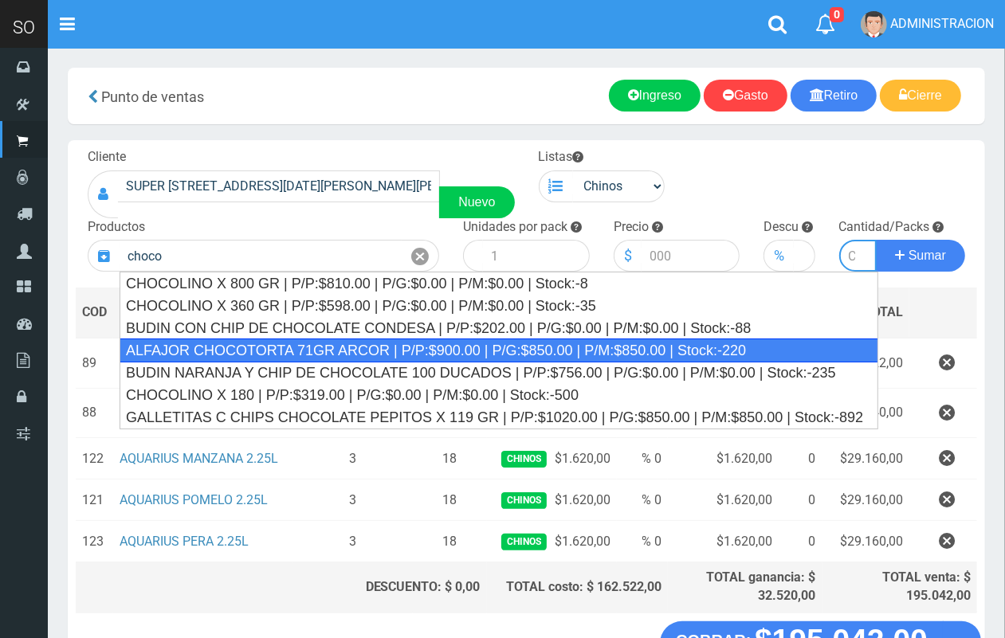
type input "ALFAJOR CHOCOTORTA 71GR ARCOR | P/P:$900.00 | P/G:$850.00 | P/M:$850.00 | Stock…"
type input "21"
type input "900.00"
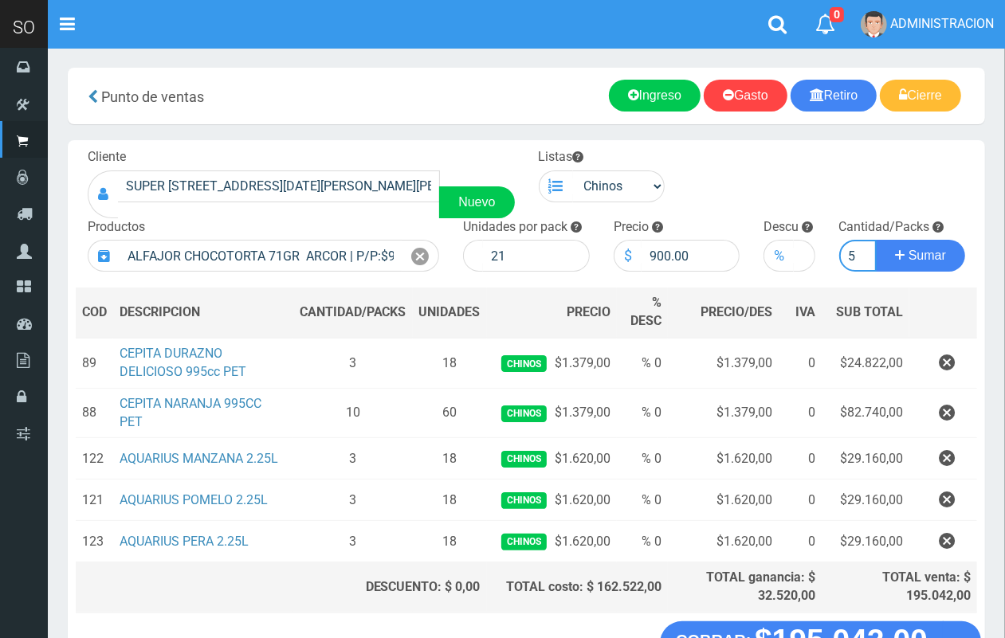
scroll to position [0, 2]
type input "5"
click at [876, 240] on button "Sumar" at bounding box center [920, 256] width 89 height 32
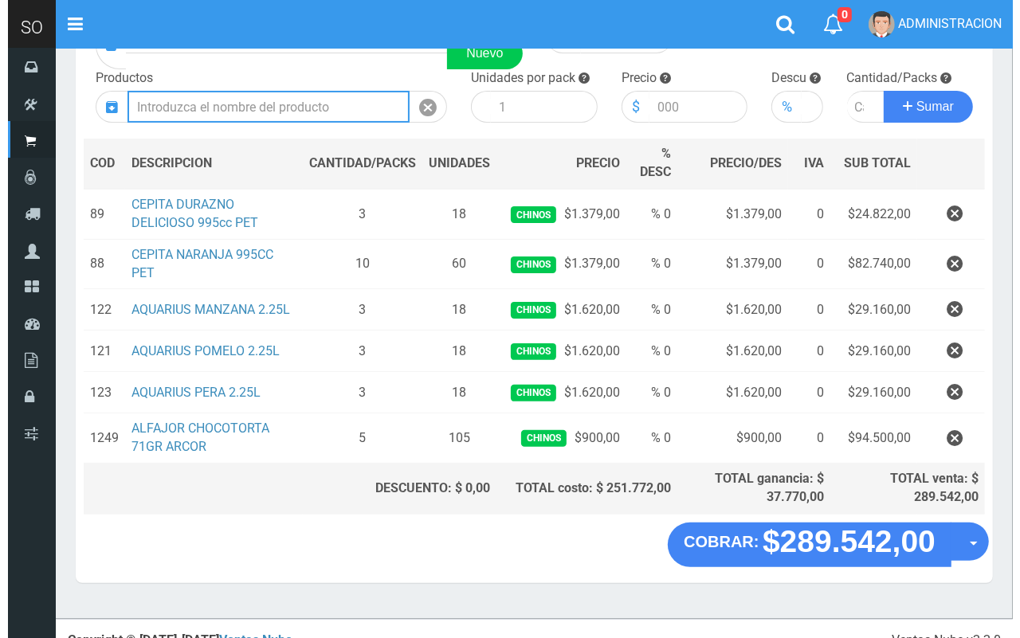
scroll to position [146, 0]
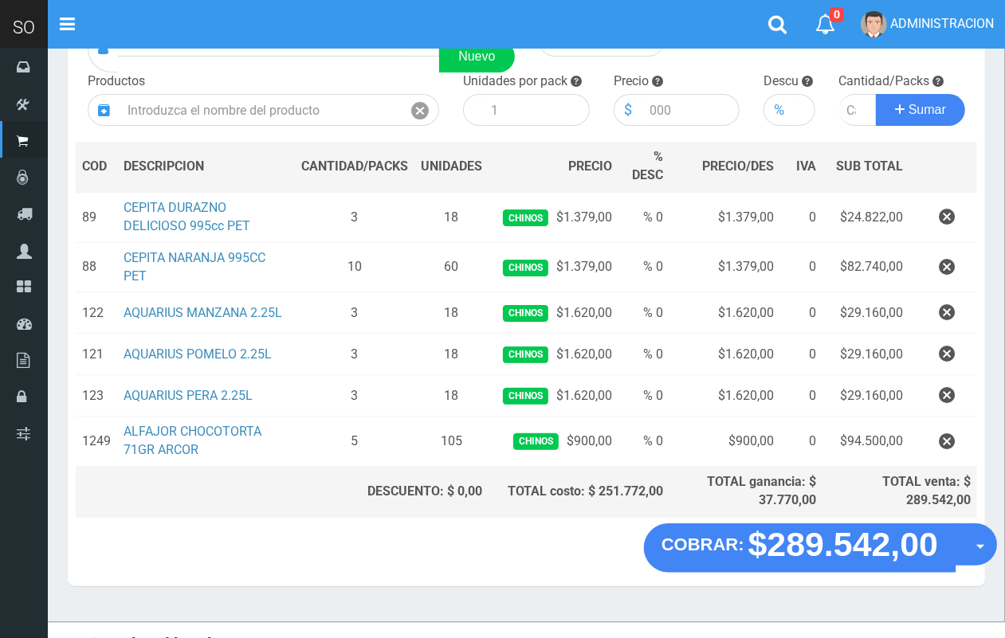
drag, startPoint x: 969, startPoint y: 539, endPoint x: 970, endPoint y: 551, distance: 12.1
click at [972, 540] on button "Opciones" at bounding box center [975, 544] width 42 height 42
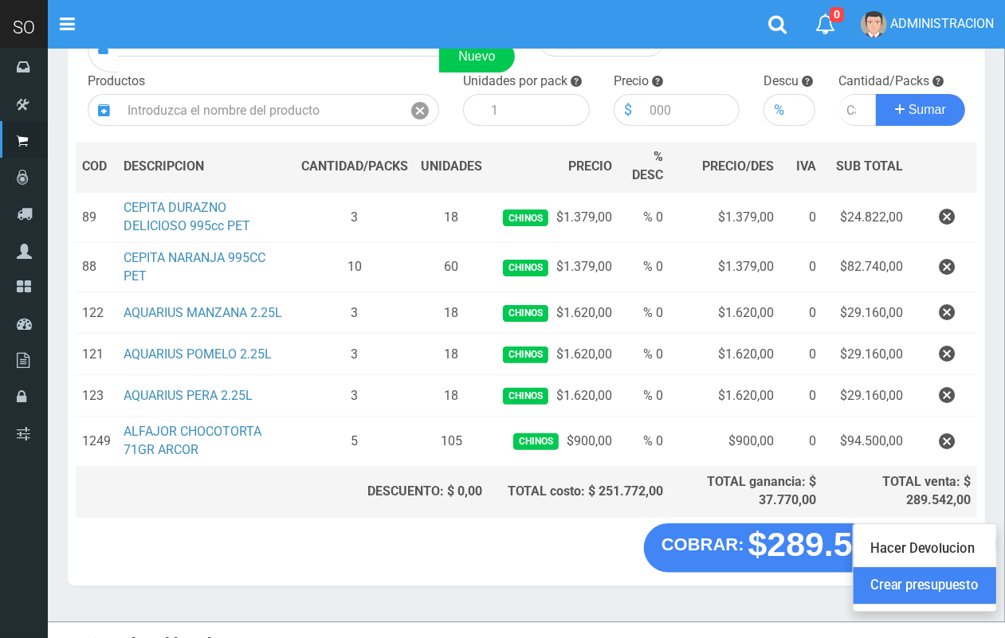
click at [954, 580] on link "Crear presupuesto" at bounding box center [924, 585] width 143 height 37
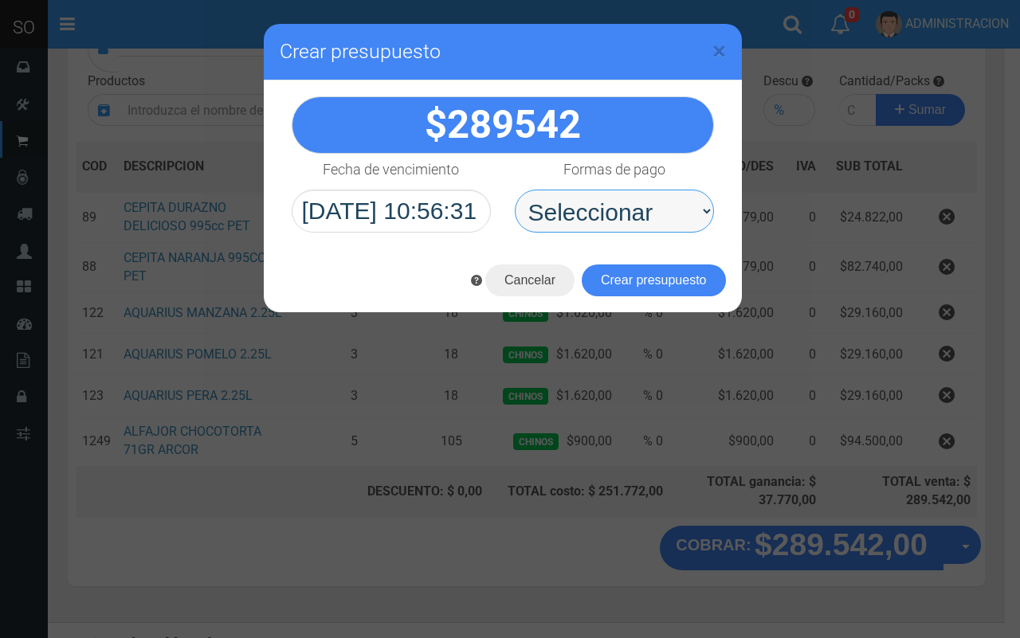
click at [578, 220] on select "Seleccionar Efectivo Tarjeta de Crédito Depósito Débito" at bounding box center [614, 211] width 199 height 43
select select "Efectivo"
click at [515, 190] on select "Seleccionar Efectivo Tarjeta de Crédito Depósito Débito" at bounding box center [614, 211] width 199 height 43
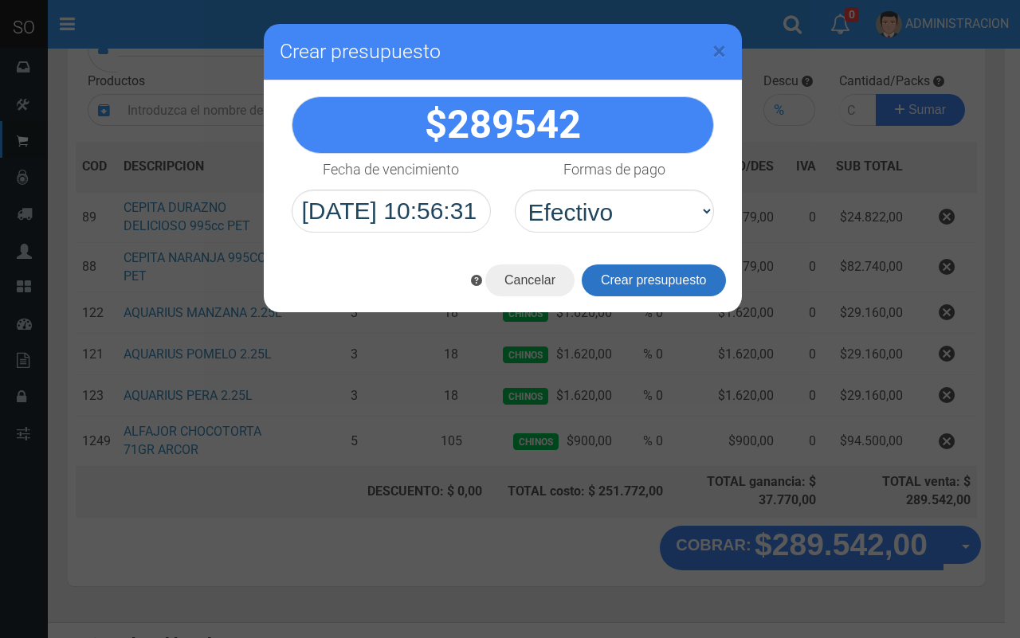
click at [635, 285] on button "Crear presupuesto" at bounding box center [654, 280] width 144 height 32
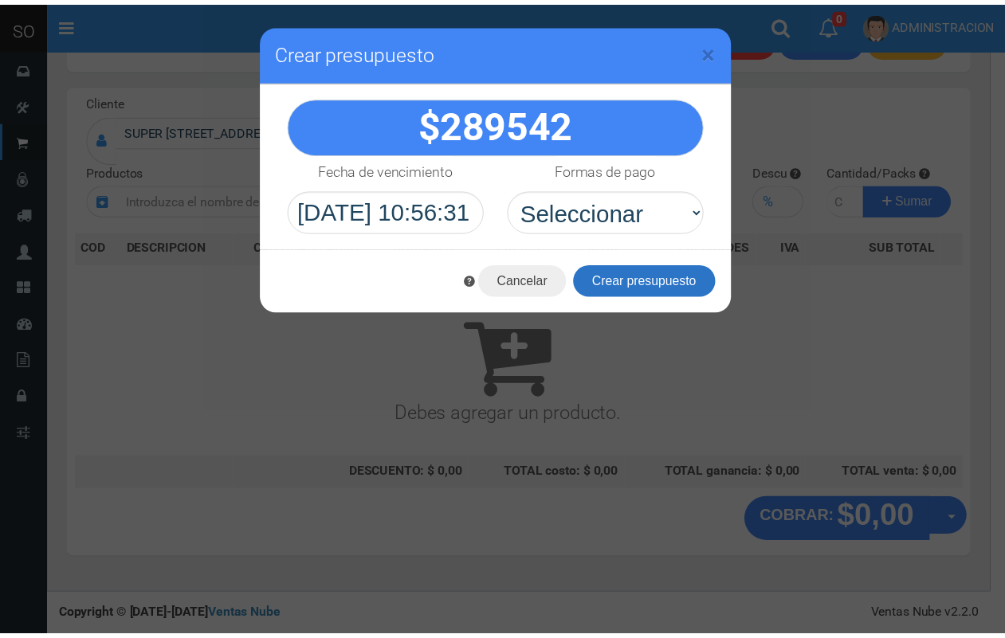
scroll to position [48, 0]
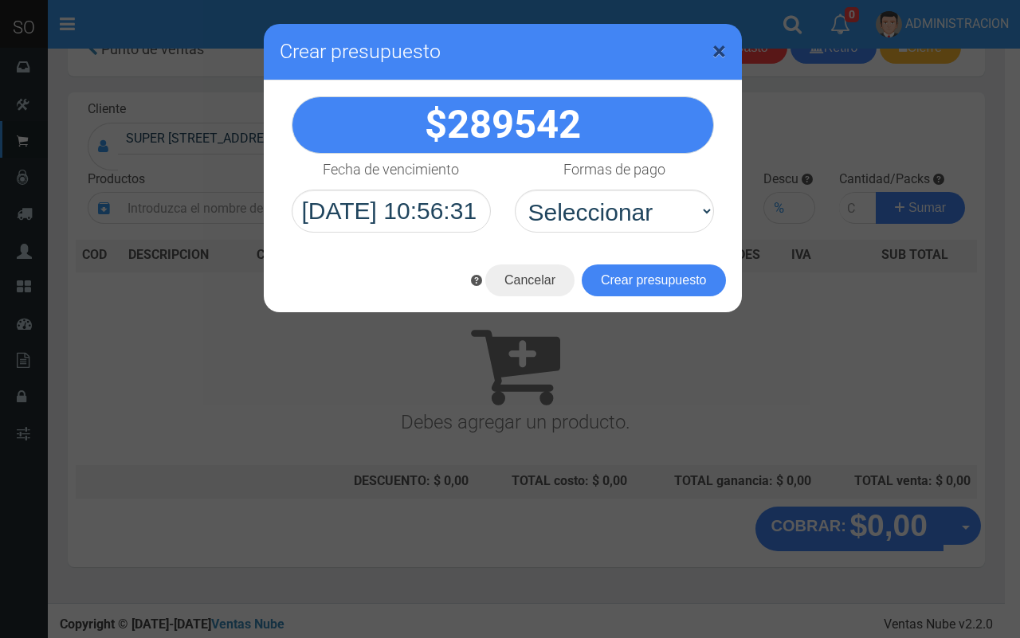
click at [721, 50] on span "×" at bounding box center [719, 51] width 14 height 30
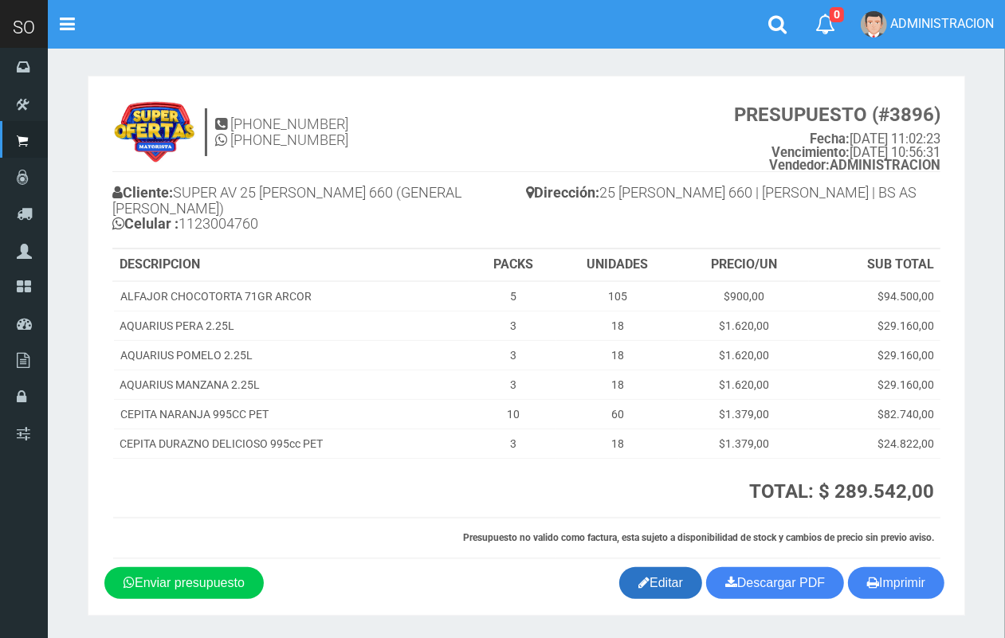
click at [655, 567] on link "Editar" at bounding box center [660, 583] width 83 height 32
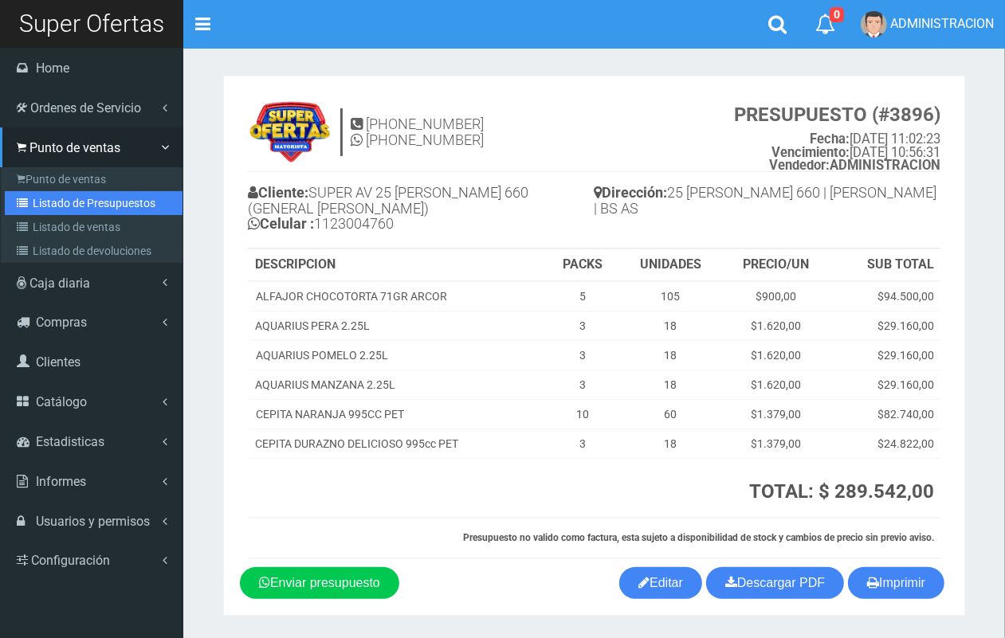
click at [46, 198] on link "Listado de Presupuestos" at bounding box center [94, 203] width 178 height 24
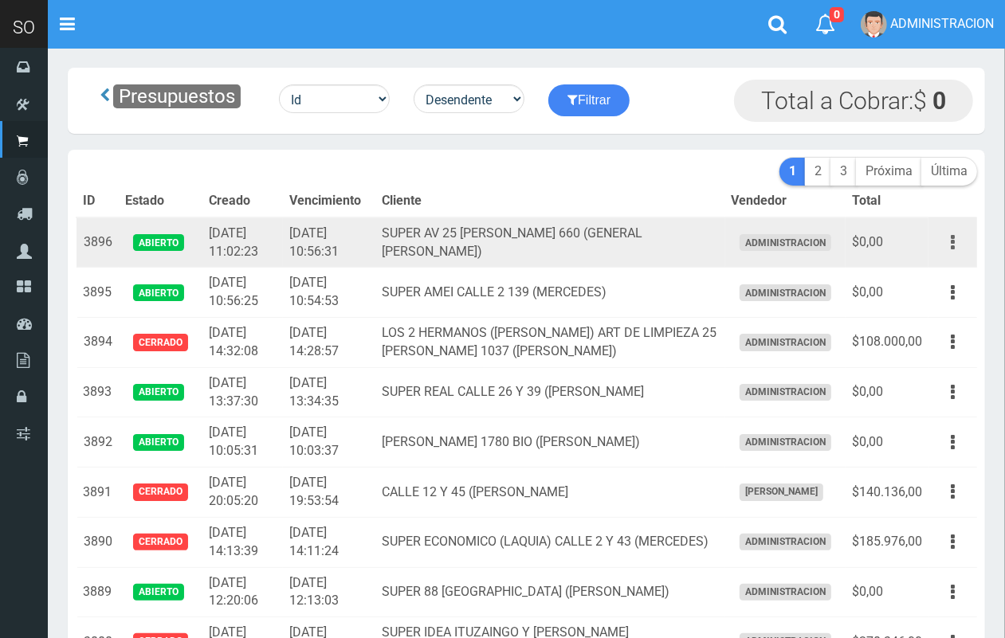
click at [957, 237] on button "button" at bounding box center [953, 243] width 36 height 28
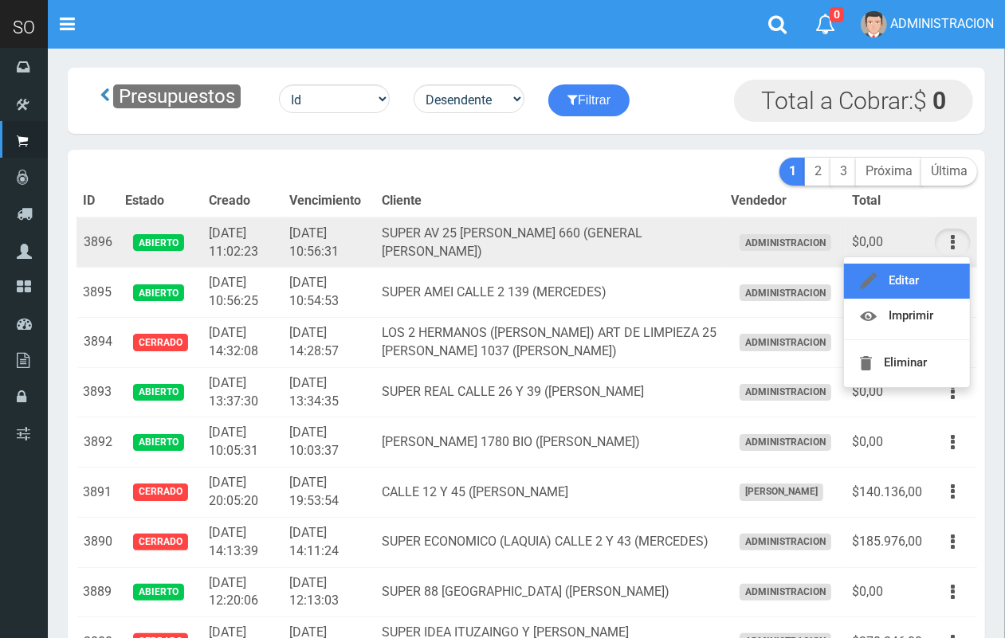
click at [942, 272] on link "Editar" at bounding box center [907, 281] width 126 height 35
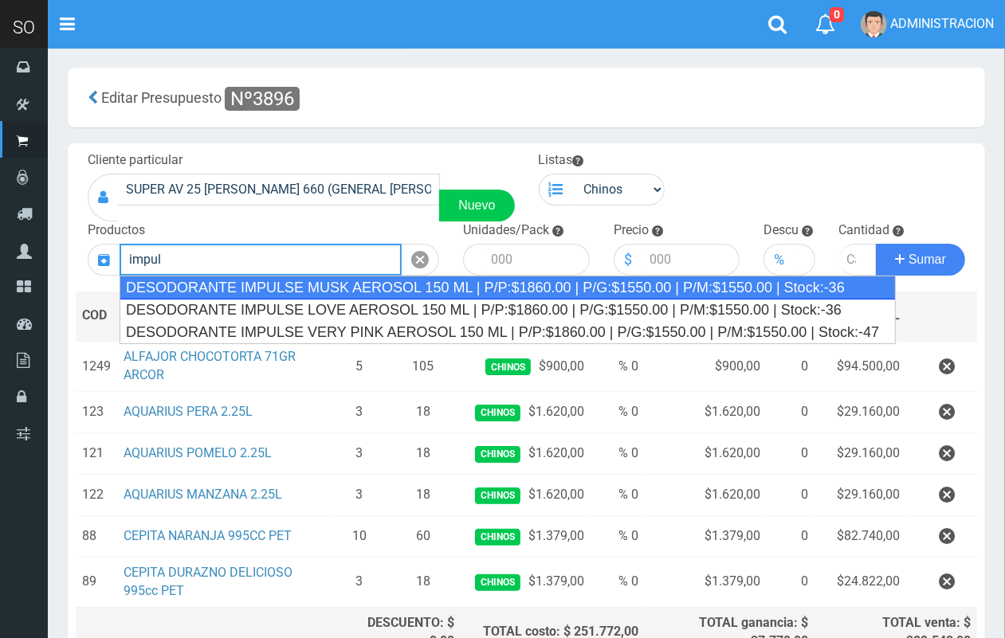
click at [327, 280] on div "DESODORANTE IMPULSE MUSK AEROSOL 150 ML | P/P:$1860.00 | P/G:$1550.00 | P/M:$15…" at bounding box center [508, 288] width 776 height 24
type input "DESODORANTE IMPULSE MUSK AEROSOL 150 ML | P/P:$1860.00 | P/G:$1550.00 | P/M:$15…"
type input "12"
type input "1860.00"
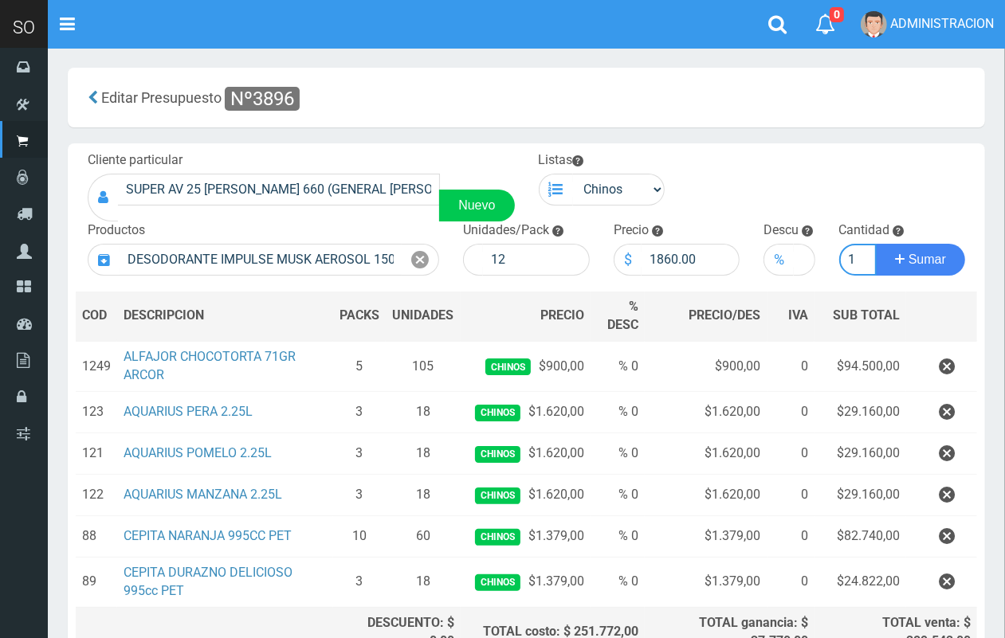
scroll to position [0, 2]
type input "1"
click at [876, 244] on button "Sumar" at bounding box center [920, 260] width 89 height 32
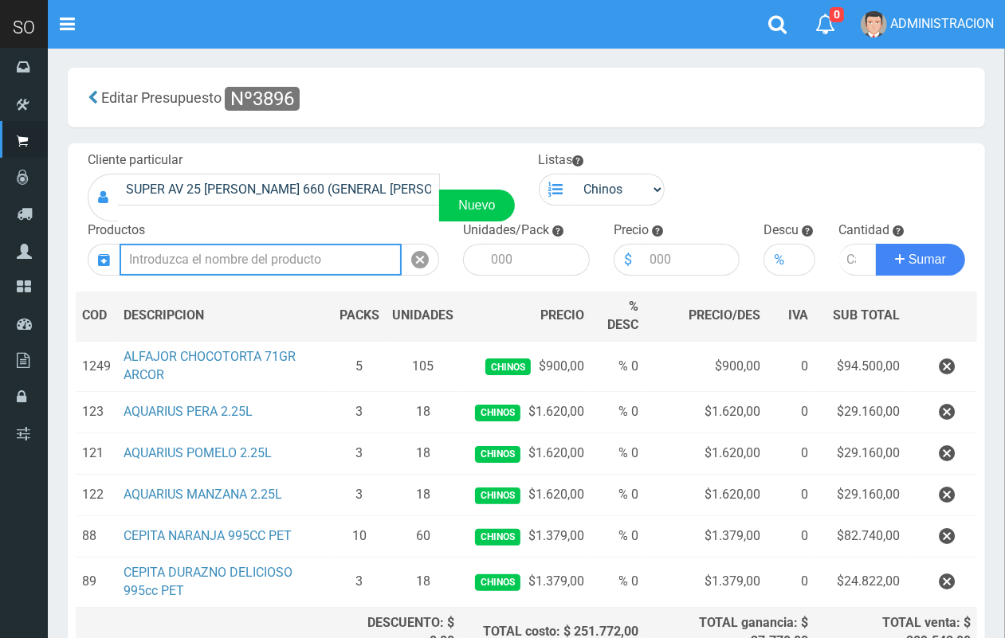
scroll to position [0, 0]
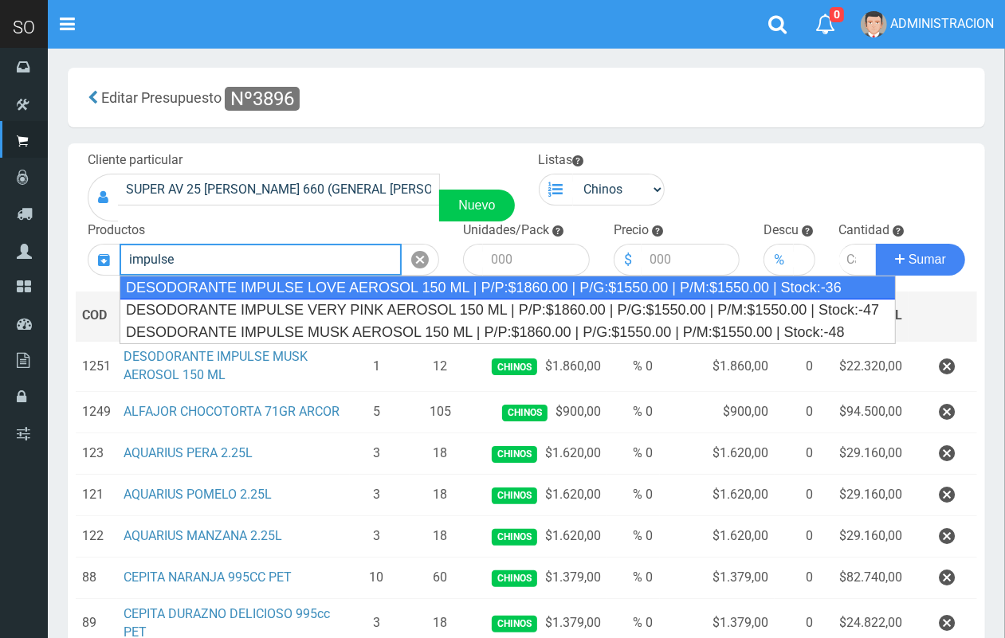
click at [397, 287] on div "DESODORANTE IMPULSE LOVE AEROSOL 150 ML | P/P:$1860.00 | P/G:$1550.00 | P/M:$15…" at bounding box center [508, 288] width 776 height 24
type input "DESODORANTE IMPULSE LOVE AEROSOL 150 ML | P/P:$1860.00 | P/G:$1550.00 | P/M:$15…"
type input "12"
type input "1860.00"
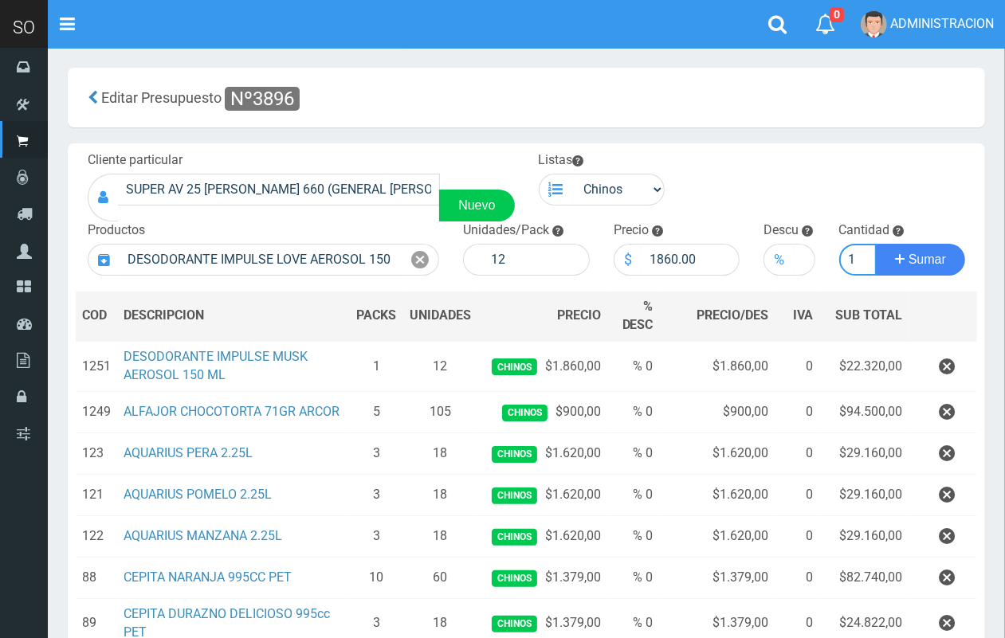
scroll to position [0, 2]
type input "1"
click at [876, 244] on button "Sumar" at bounding box center [920, 260] width 89 height 32
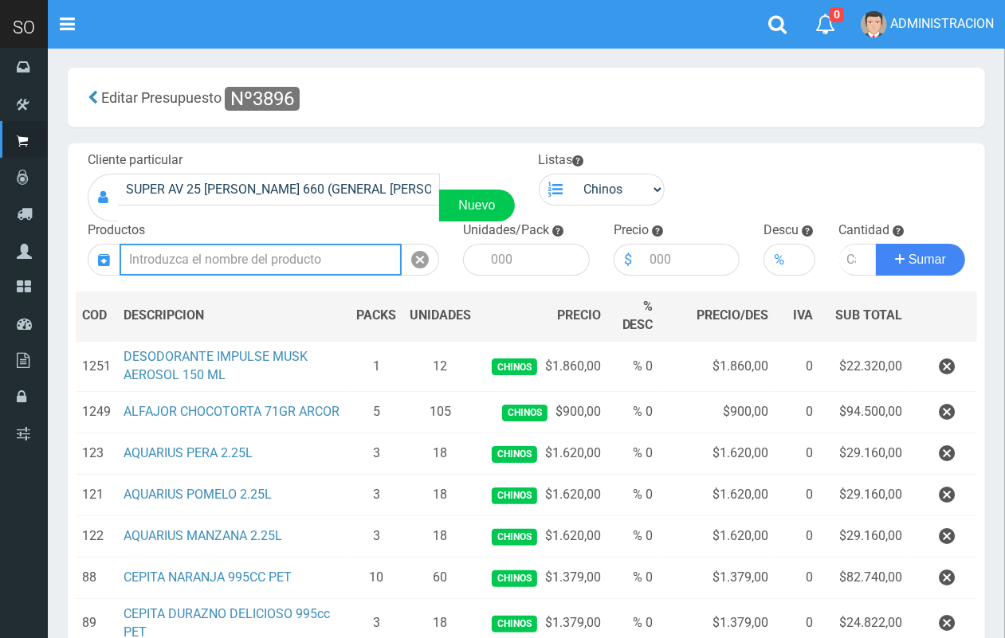
scroll to position [0, 0]
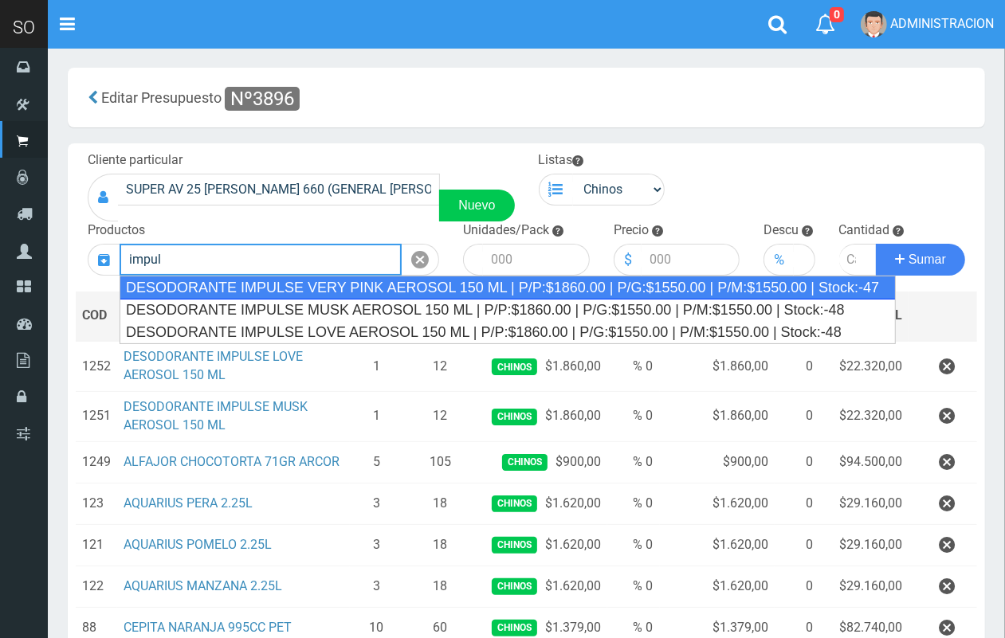
click at [415, 283] on div "DESODORANTE IMPULSE VERY PINK AEROSOL 150 ML | P/P:$1860.00 | P/G:$1550.00 | P/…" at bounding box center [508, 288] width 776 height 24
type input "DESODORANTE IMPULSE VERY PINK AEROSOL 150 ML | P/P:$1860.00 | P/G:$1550.00 | P/…"
type input "12"
type input "1860.00"
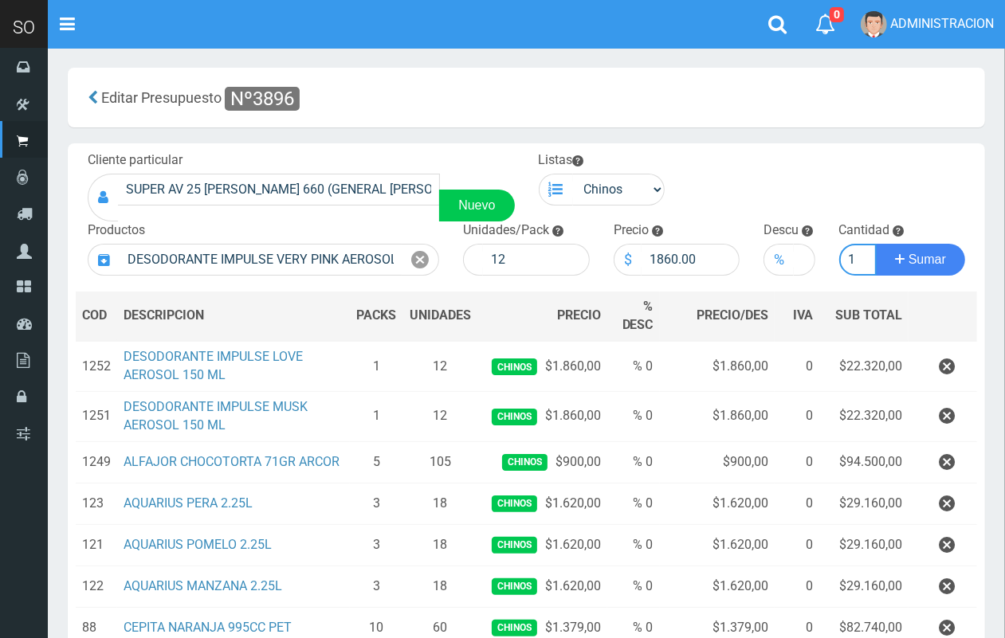
scroll to position [0, 2]
type input "1"
click at [876, 244] on button "Sumar" at bounding box center [920, 260] width 89 height 32
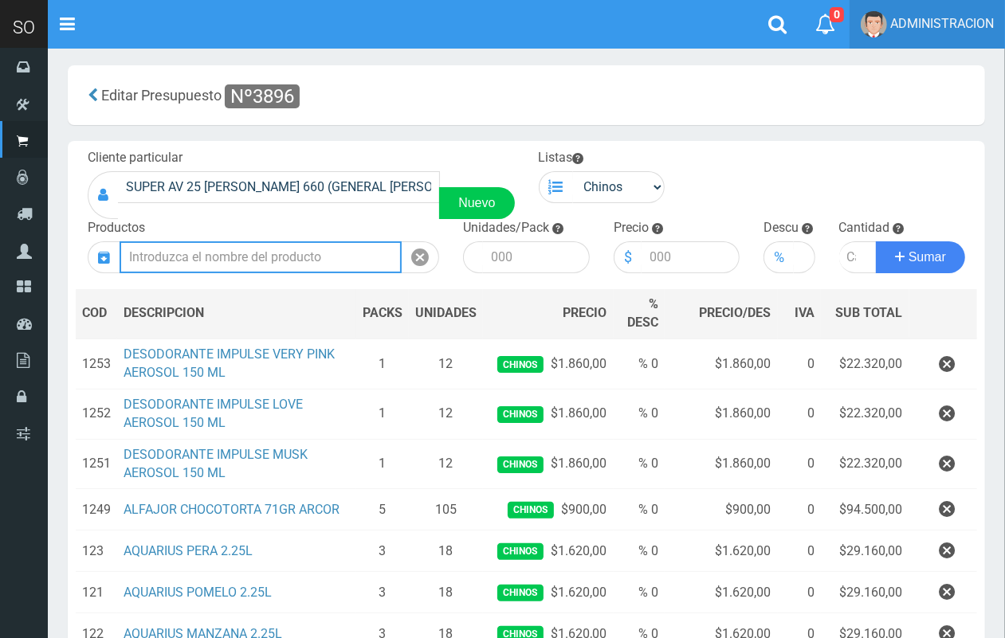
scroll to position [0, 0]
